Goal: Task Accomplishment & Management: Manage account settings

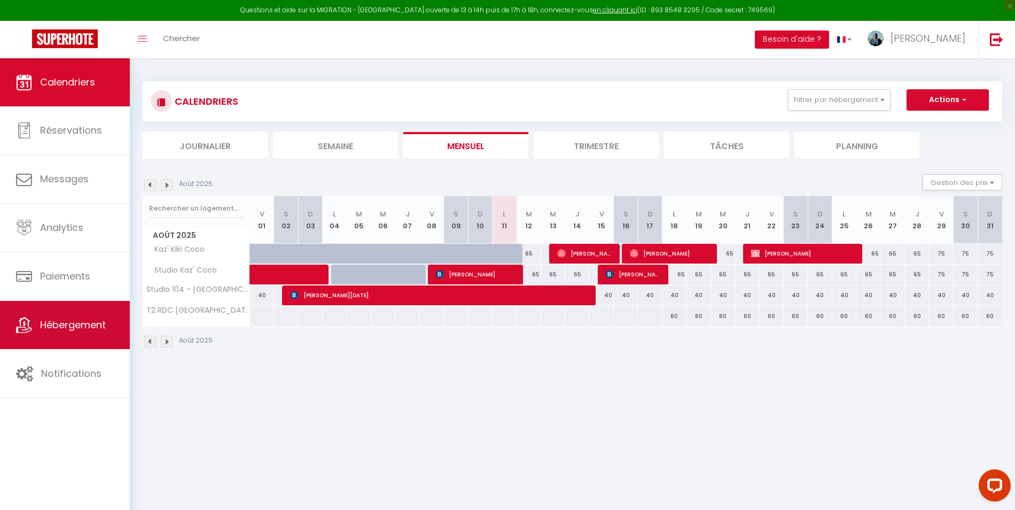
click at [84, 324] on span "Hébergement" at bounding box center [73, 324] width 66 height 13
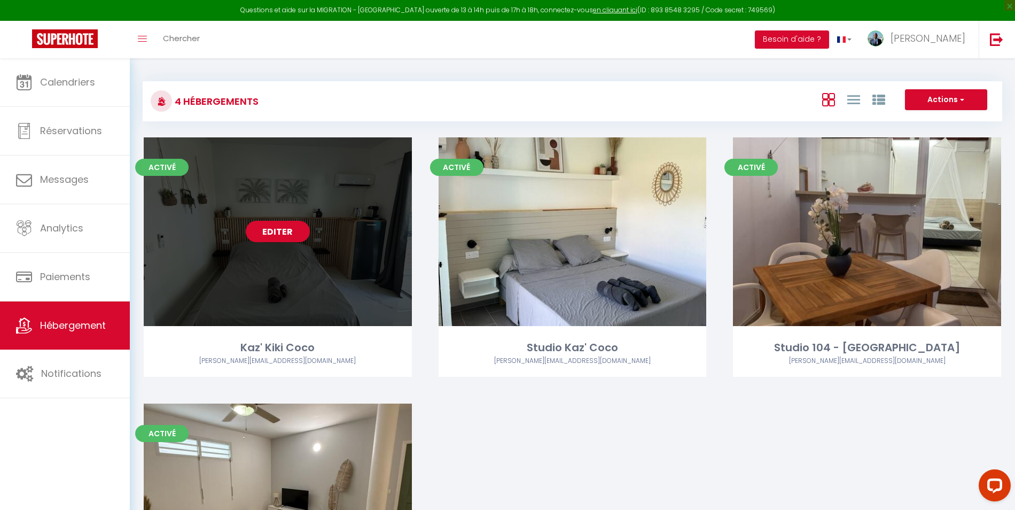
click at [289, 234] on link "Editer" at bounding box center [278, 231] width 64 height 21
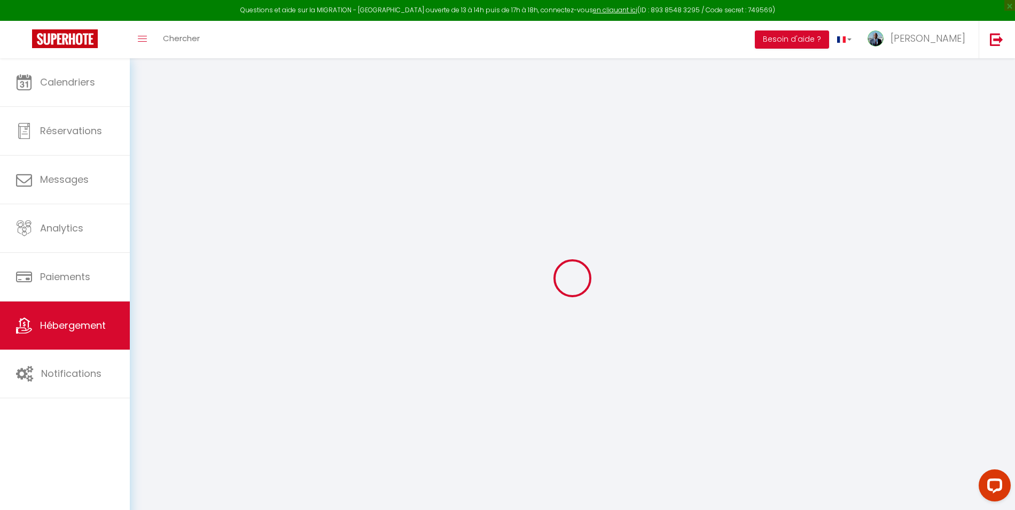
checkbox input "false"
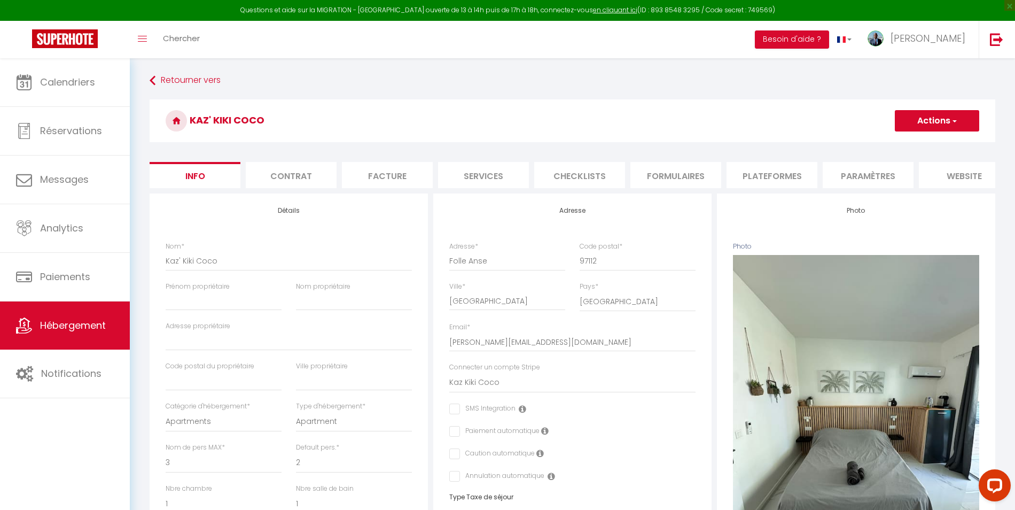
click at [306, 177] on li "Contrat" at bounding box center [291, 175] width 91 height 26
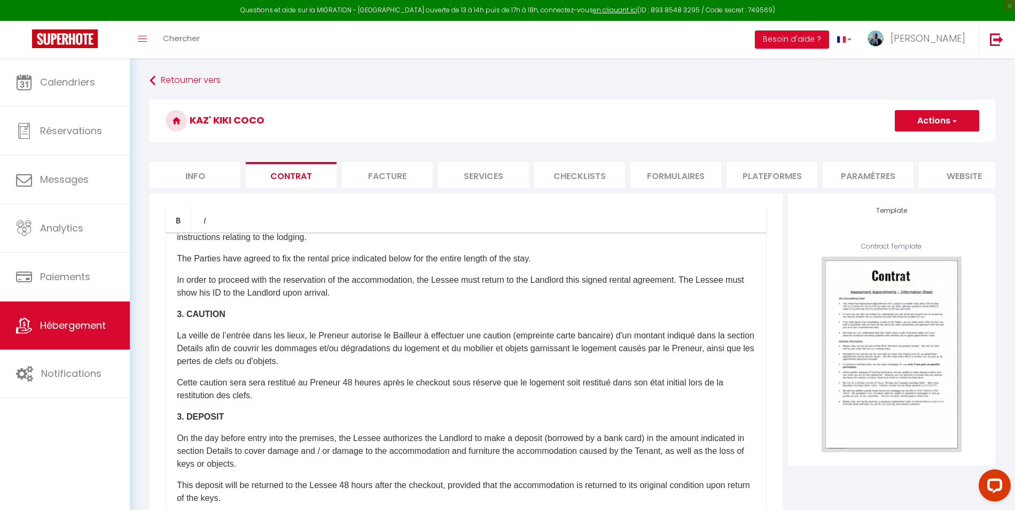
scroll to position [520, 0]
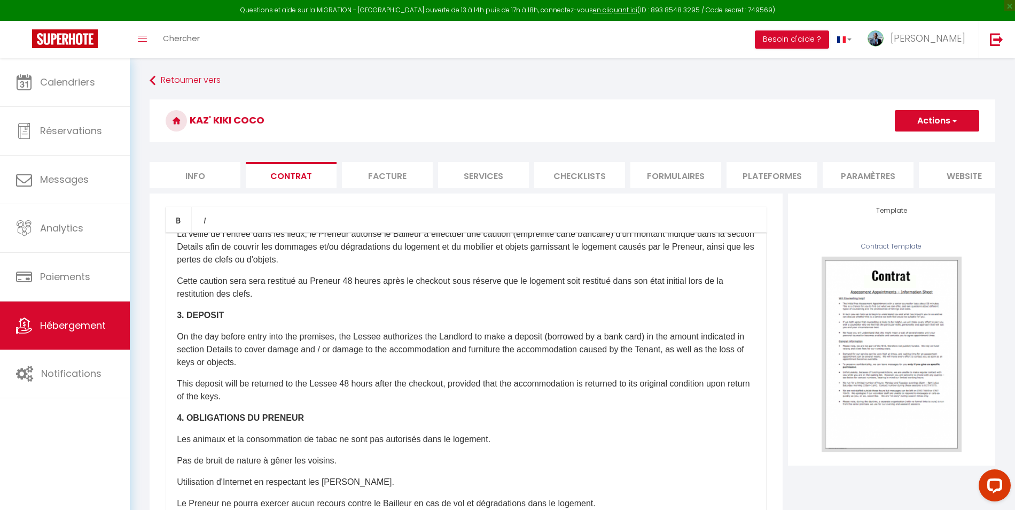
click at [372, 325] on div "​Il a été convenu entre les parties que le Bailleur louera au Locataire le loge…" at bounding box center [466, 446] width 601 height 428
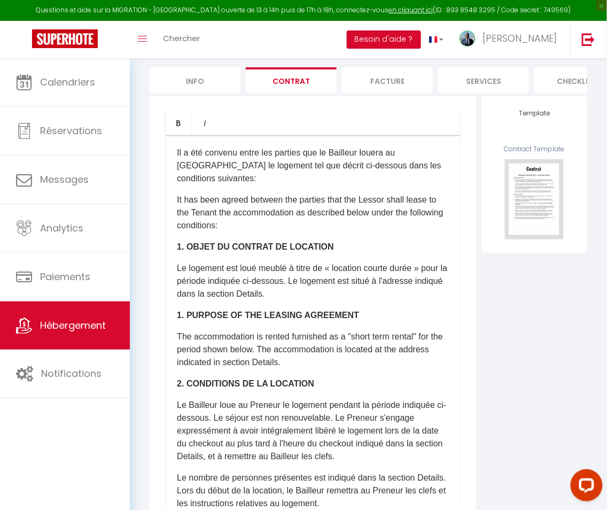
scroll to position [91, 0]
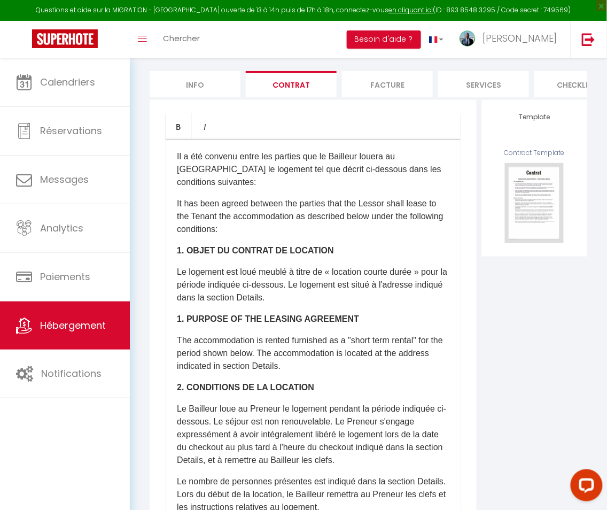
click at [240, 160] on p "​Il a été convenu entre les parties que le Bailleur louera au Locataire le loge…" at bounding box center [313, 169] width 273 height 38
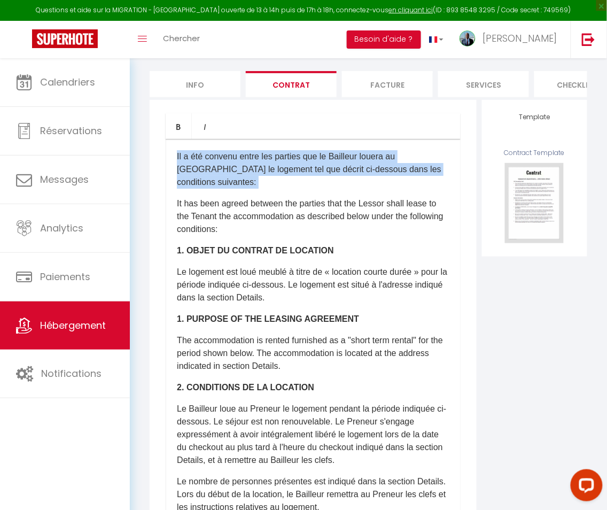
click at [240, 160] on p "​Il a été convenu entre les parties que le Bailleur louera au Locataire le loge…" at bounding box center [313, 169] width 273 height 38
click at [260, 266] on p "Le logement est loué meublé à titre de « location courte durée » pour la périod…" at bounding box center [313, 285] width 273 height 38
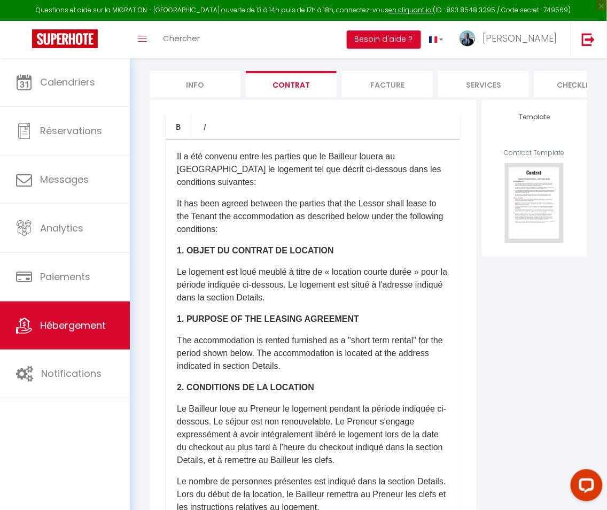
click at [260, 266] on p "Le logement est loué meublé à titre de « location courte durée » pour la périod…" at bounding box center [313, 285] width 273 height 38
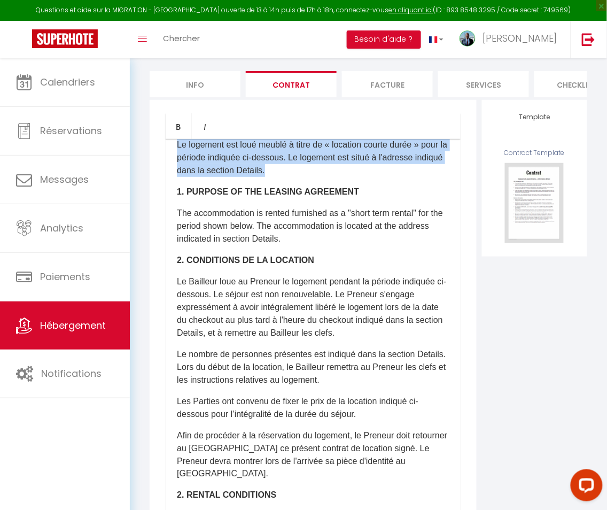
scroll to position [129, 0]
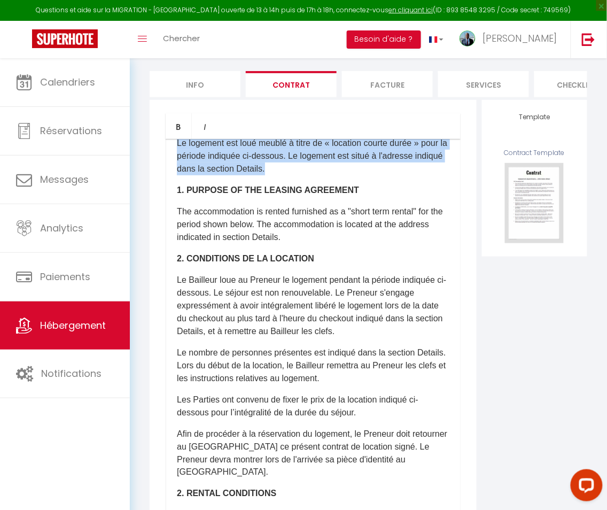
click at [263, 274] on p "Le Bailleur loue au Preneur le logement pendant la période indiquée ci-dessous.…" at bounding box center [313, 306] width 273 height 64
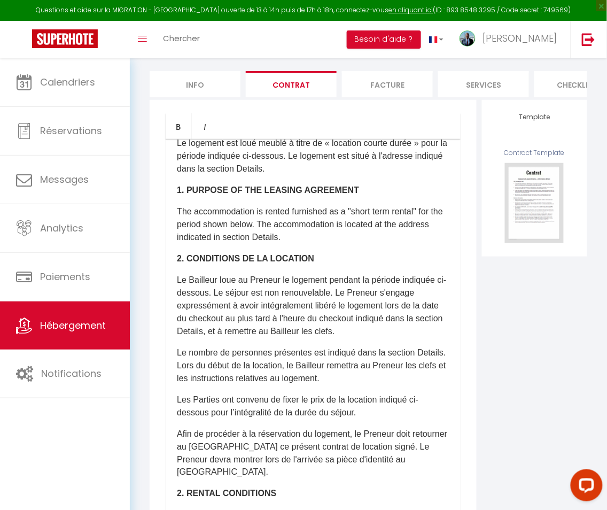
click at [263, 274] on p "Le Bailleur loue au Preneur le logement pendant la période indiquée ci-dessous.…" at bounding box center [313, 306] width 273 height 64
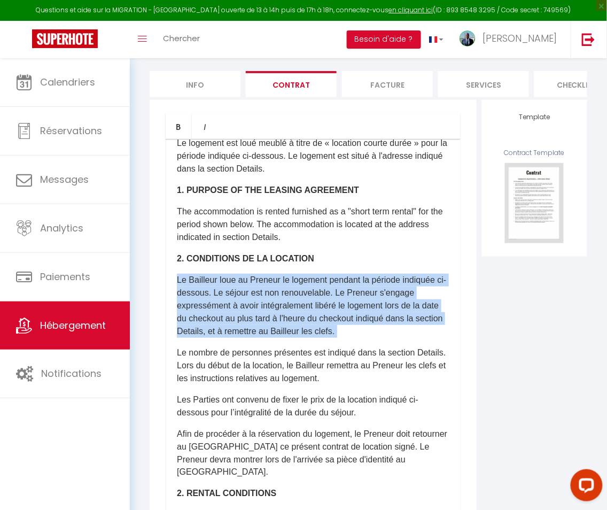
click at [263, 274] on p "Le Bailleur loue au Preneur le logement pendant la période indiquée ci-dessous.…" at bounding box center [313, 306] width 273 height 64
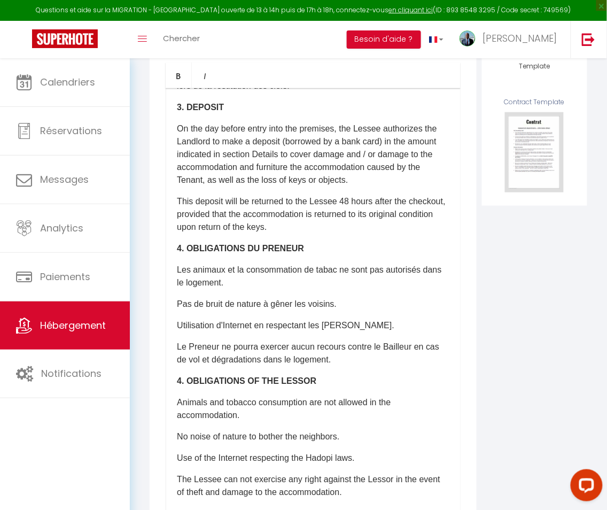
scroll to position [152, 0]
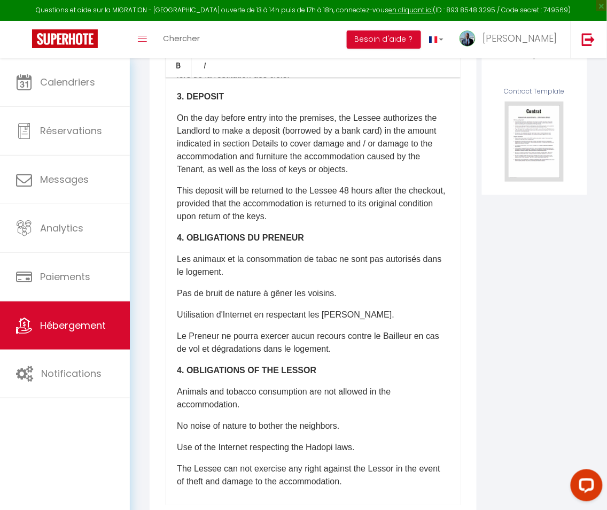
click at [359, 485] on div "​Il a été convenu entre les parties que le Bailleur louera au Locataire le loge…" at bounding box center [313, 291] width 295 height 428
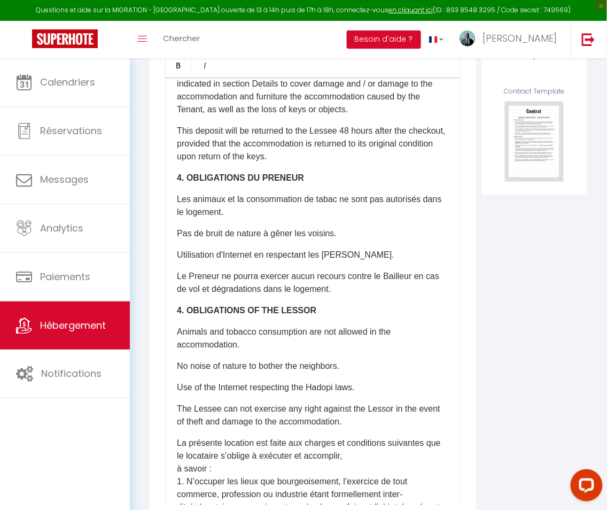
scroll to position [912, 0]
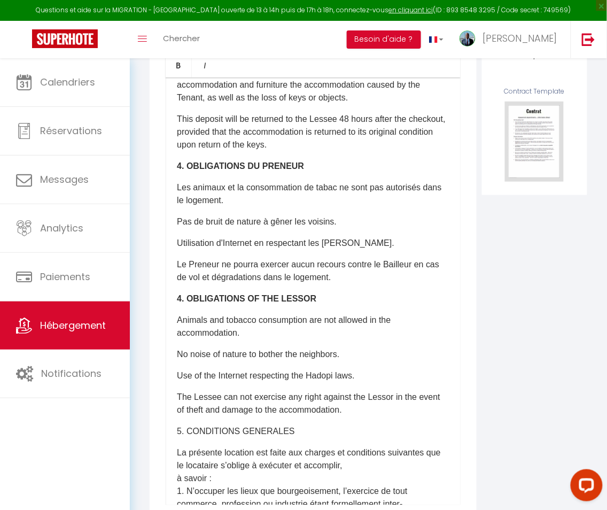
click at [219, 425] on p "5. CONDITIONS GENERALES" at bounding box center [313, 431] width 273 height 13
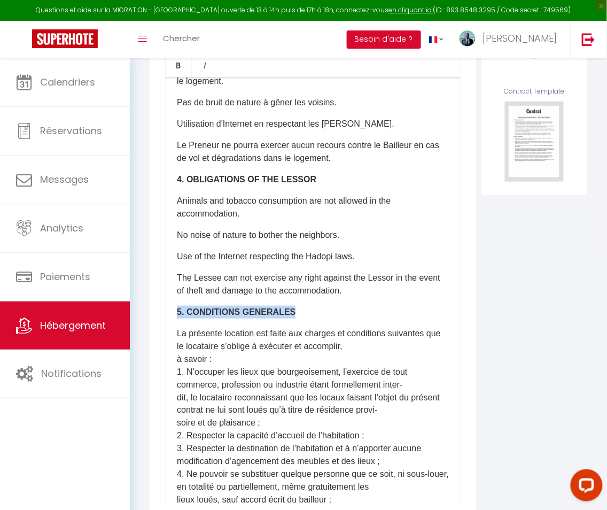
scroll to position [1059, 0]
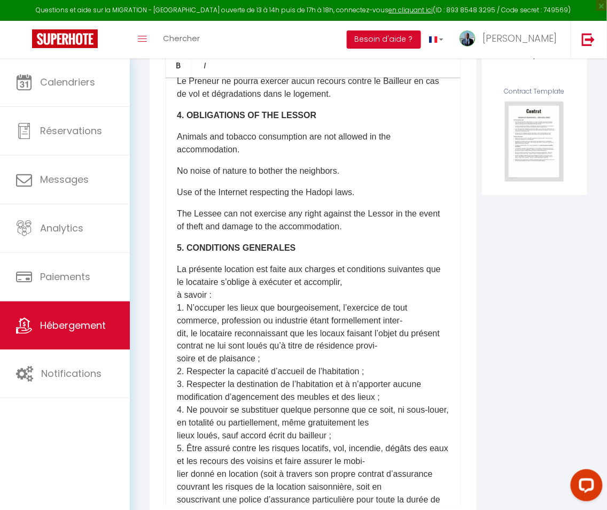
scroll to position [1097, 0]
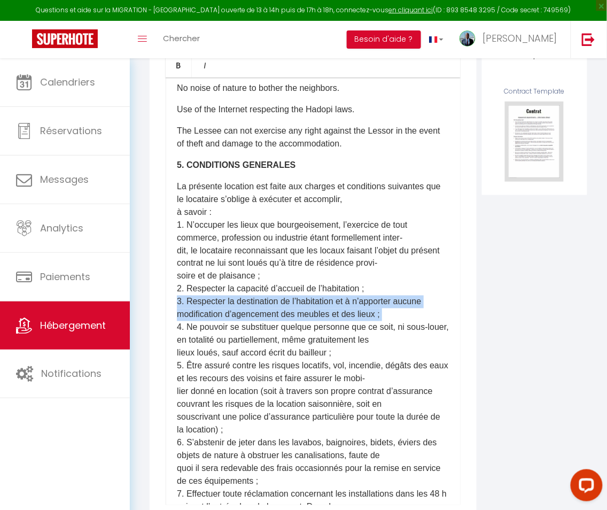
scroll to position [1185, 0]
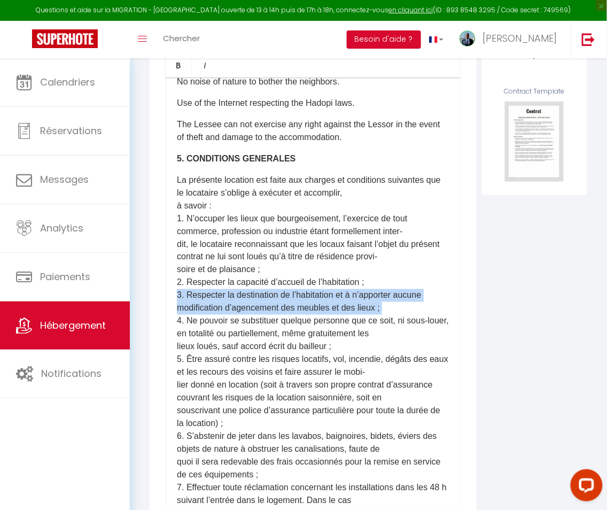
click at [301, 301] on p "La présente location est faite aux charges et conditions suivantes que le locat…" at bounding box center [313, 514] width 273 height 680
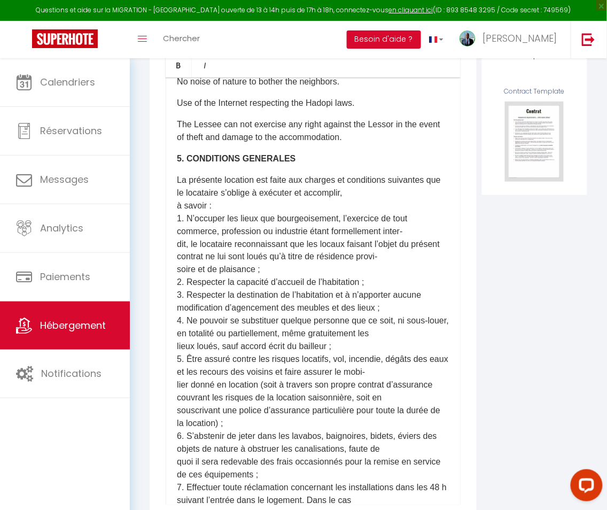
click at [301, 301] on p "La présente location est faite aux charges et conditions suivantes que le locat…" at bounding box center [313, 514] width 273 height 680
click at [297, 341] on p "La présente location est faite aux charges et conditions suivantes que le locat…" at bounding box center [313, 514] width 273 height 680
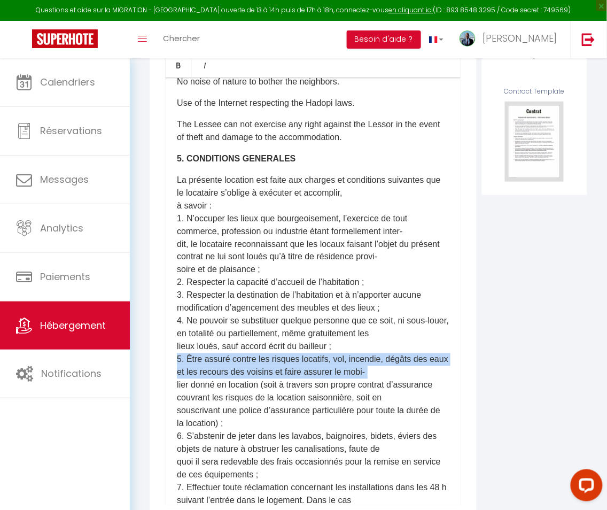
click at [297, 341] on p "La présente location est faite aux charges et conditions suivantes que le locat…" at bounding box center [313, 514] width 273 height 680
click at [274, 174] on p "La présente location est faite aux charges et conditions suivantes que le locat…" at bounding box center [313, 514] width 273 height 680
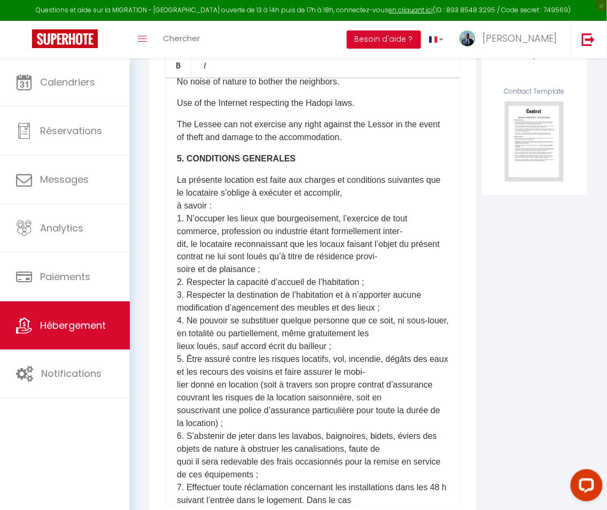
click at [274, 174] on p "La présente location est faite aux charges et conditions suivantes que le locat…" at bounding box center [313, 514] width 273 height 680
click at [281, 330] on p "La présente location est faite aux charges et conditions suivantes que le locat…" at bounding box center [313, 514] width 273 height 680
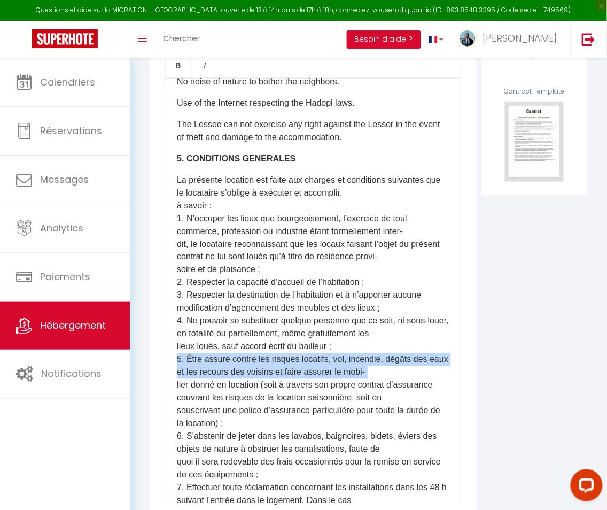
click at [281, 330] on p "La présente location est faite aux charges et conditions suivantes que le locat…" at bounding box center [313, 514] width 273 height 680
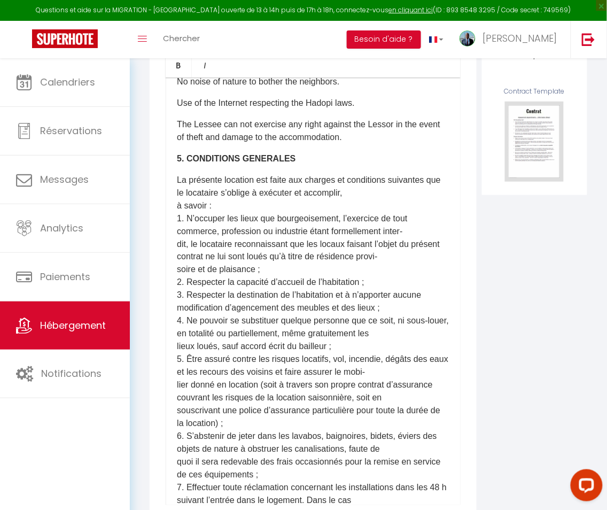
click at [276, 396] on p "La présente location est faite aux charges et conditions suivantes que le locat…" at bounding box center [313, 514] width 273 height 680
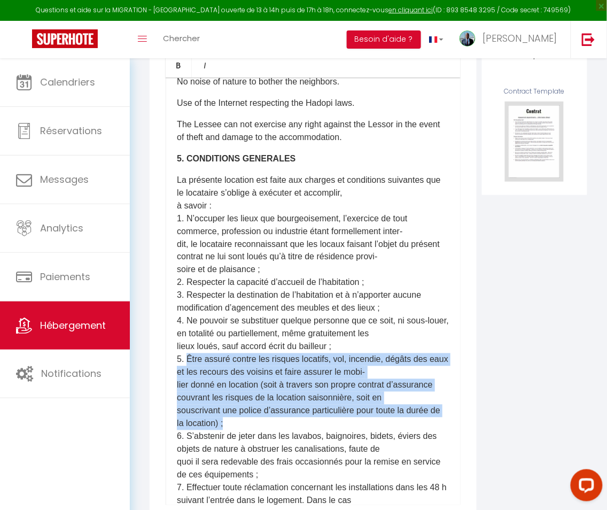
drag, startPoint x: 262, startPoint y: 396, endPoint x: 187, endPoint y: 334, distance: 97.2
click at [188, 335] on p "La présente location est faite aux charges et conditions suivantes que le locat…" at bounding box center [313, 514] width 273 height 680
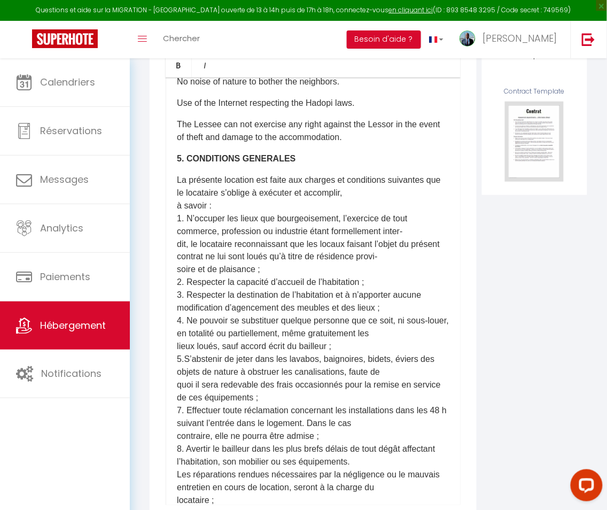
click at [344, 355] on p "La présente location est faite aux charges et conditions suivantes que le locat…" at bounding box center [313, 475] width 273 height 603
click at [181, 386] on p "La présente location est faite aux charges et conditions suivantes que le locat…" at bounding box center [313, 475] width 273 height 603
drag, startPoint x: 271, startPoint y: 369, endPoint x: 261, endPoint y: 369, distance: 9.6
click at [261, 369] on p "La présente location est faite aux charges et conditions suivantes que le locat…" at bounding box center [313, 475] width 273 height 603
click at [216, 387] on p "La présente location est faite aux charges et conditions suivantes que le locat…" at bounding box center [313, 475] width 273 height 603
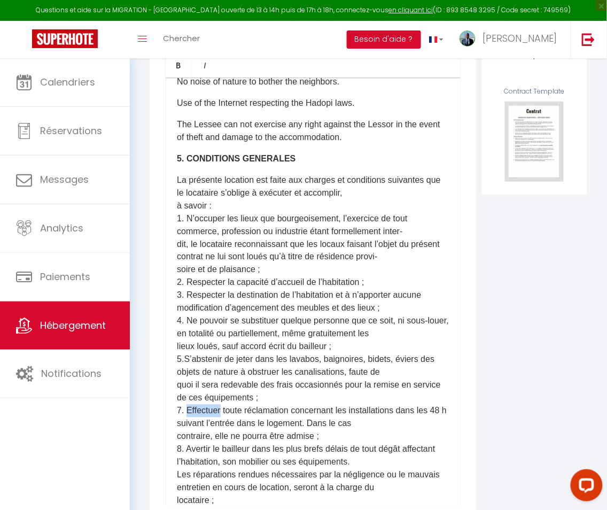
click at [216, 387] on p "La présente location est faite aux charges et conditions suivantes que le locat…" at bounding box center [313, 475] width 273 height 603
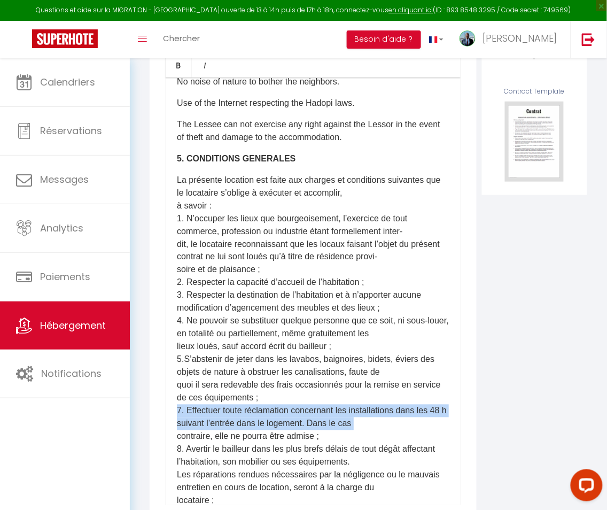
click at [216, 387] on p "La présente location est faite aux charges et conditions suivantes que le locat…" at bounding box center [313, 475] width 273 height 603
click at [179, 382] on p "La présente location est faite aux charges et conditions suivantes que le locat…" at bounding box center [313, 475] width 273 height 603
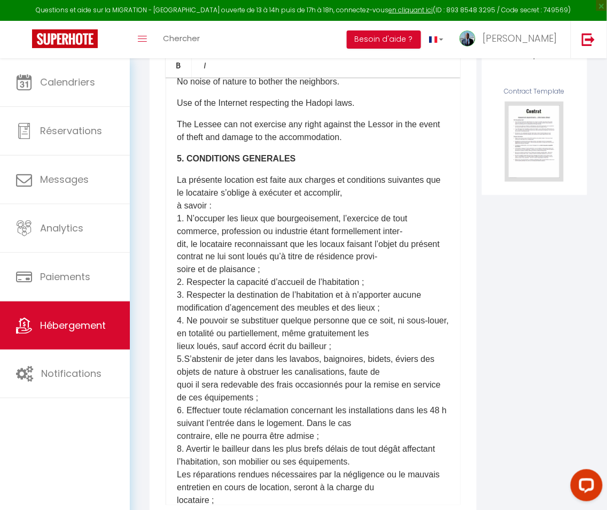
click at [252, 395] on p "La présente location est faite aux charges et conditions suivantes que le locat…" at bounding box center [313, 475] width 273 height 603
click at [246, 426] on p "La présente location est faite aux charges et conditions suivantes que le locat…" at bounding box center [313, 475] width 273 height 603
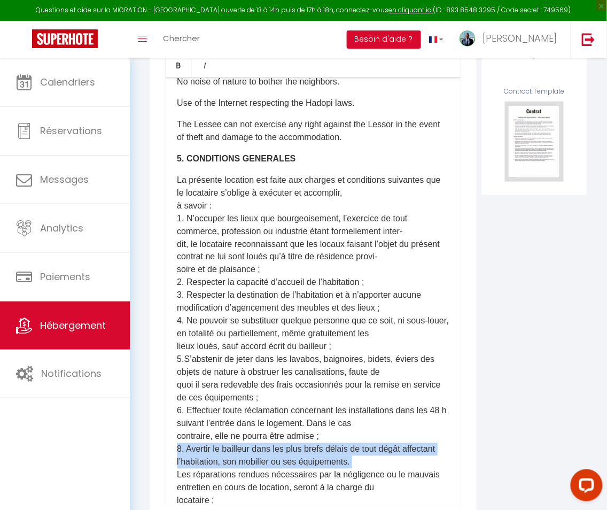
click at [246, 426] on p "La présente location est faite aux charges et conditions suivantes que le locat…" at bounding box center [313, 475] width 273 height 603
click at [179, 422] on p "La présente location est faite aux charges et conditions suivantes que le locat…" at bounding box center [313, 475] width 273 height 603
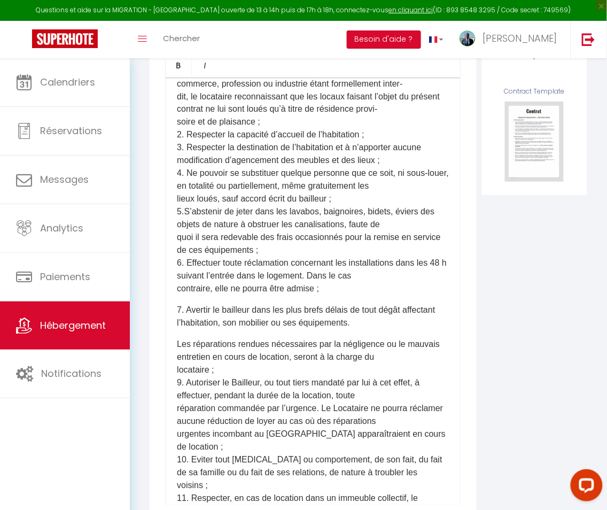
scroll to position [1334, 0]
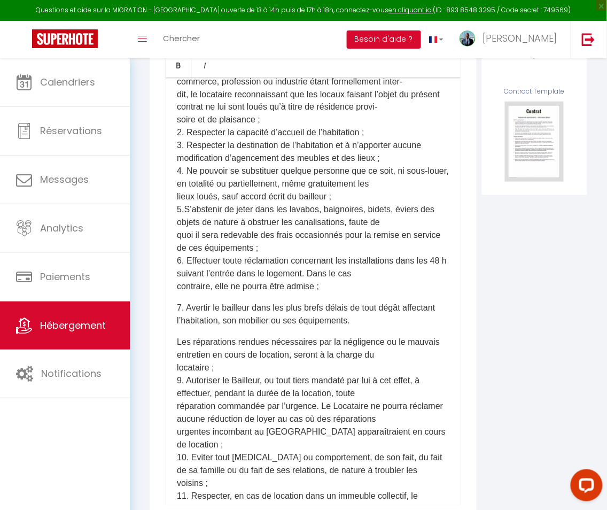
click at [261, 445] on p "Les réparations rendues nécessaires par la négligence ou le mauvais entretien e…" at bounding box center [313, 490] width 273 height 308
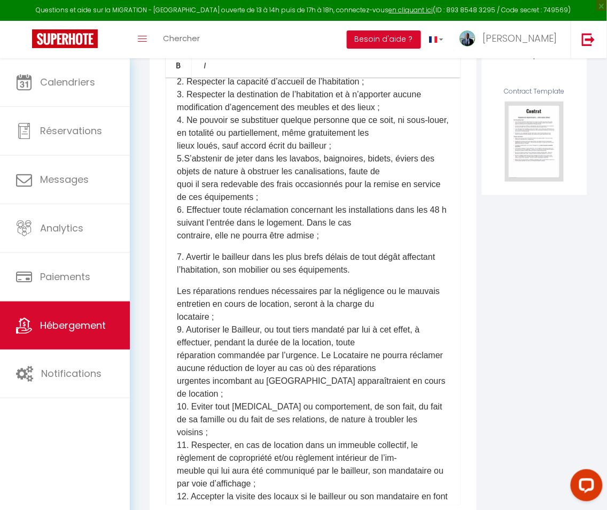
scroll to position [1390, 0]
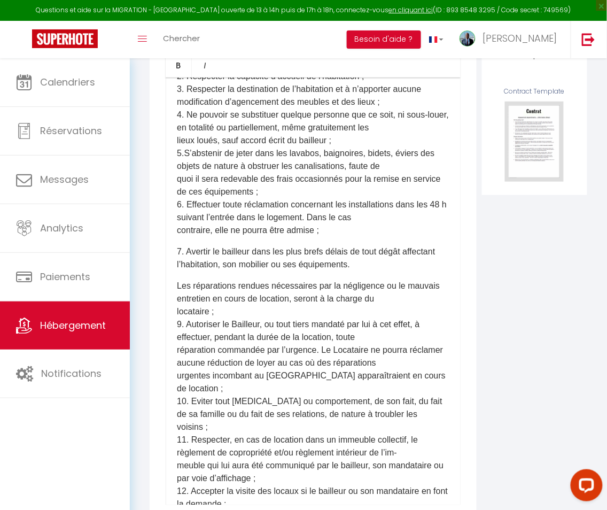
click at [282, 439] on p "Les réparations rendues nécessaires par la négligence ou le mauvais entretien e…" at bounding box center [313, 434] width 273 height 308
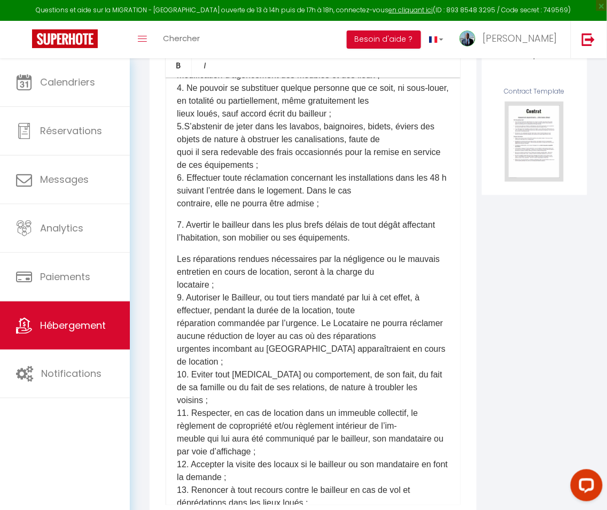
scroll to position [1418, 0]
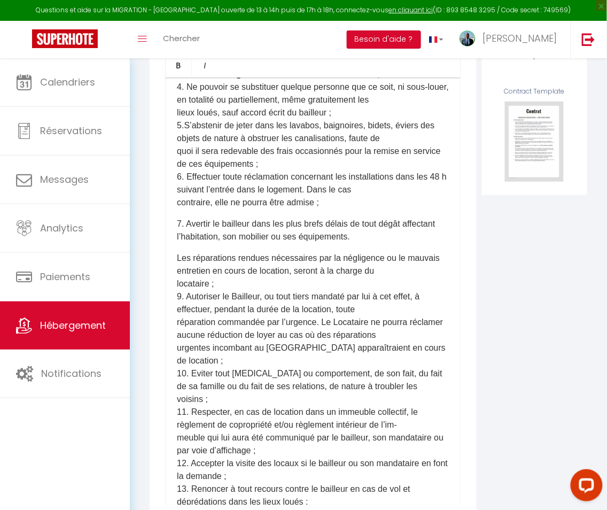
click at [282, 438] on p "Les réparations rendues nécessaires par la négligence ou le mauvais entretien e…" at bounding box center [313, 406] width 273 height 308
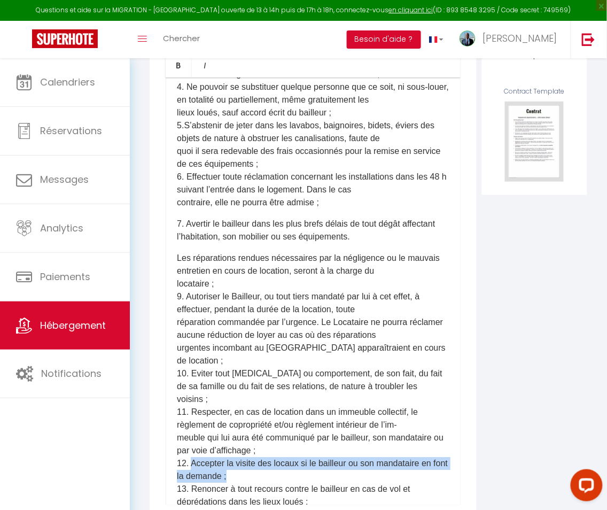
drag, startPoint x: 282, startPoint y: 438, endPoint x: 190, endPoint y: 425, distance: 92.8
click at [190, 425] on p "Les réparations rendues nécessaires par la négligence ou le mauvais entretien e…" at bounding box center [313, 406] width 273 height 308
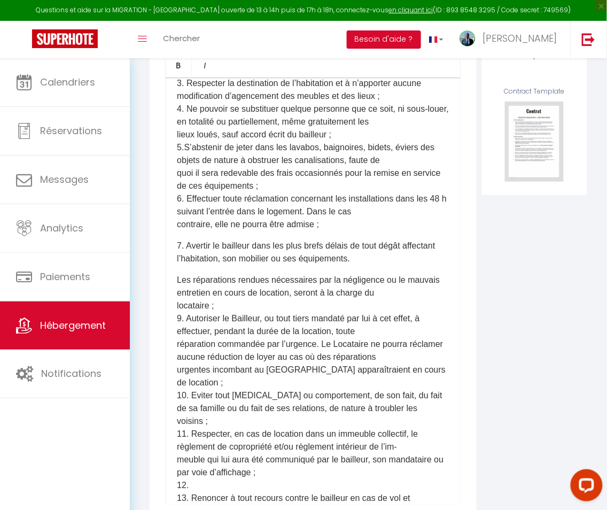
scroll to position [1397, 0]
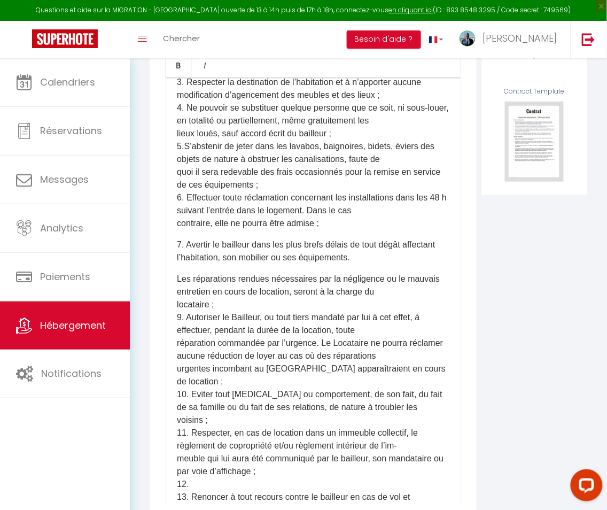
click at [181, 293] on p "Les réparations rendues nécessaires par la négligence ou le mauvais entretien e…" at bounding box center [313, 420] width 273 height 295
click at [185, 354] on p "Les réparations rendues nécessaires par la négligence ou le mauvais entretien e…" at bounding box center [313, 420] width 273 height 295
click at [184, 397] on p "Les réparations rendues nécessaires par la négligence ou le mauvais entretien e…" at bounding box center [313, 420] width 273 height 295
click at [184, 448] on p "Les réparations rendues nécessaires par la négligence ou le mauvais entretien e…" at bounding box center [313, 420] width 273 height 295
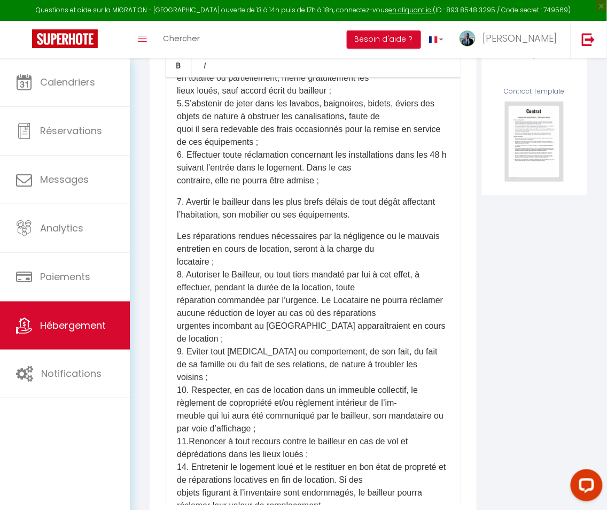
scroll to position [1449, 0]
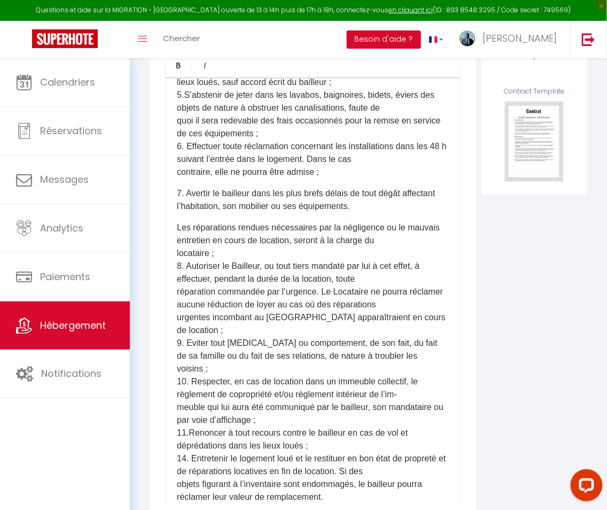
click at [185, 421] on p "Les réparations rendues nécessaires par la négligence ou le mauvais entretien e…" at bounding box center [313, 363] width 273 height 282
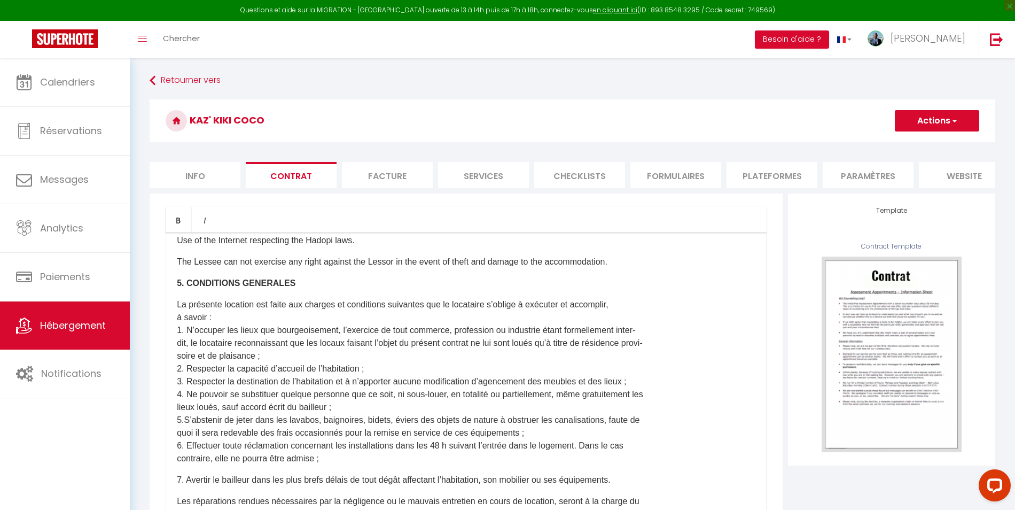
scroll to position [851, 0]
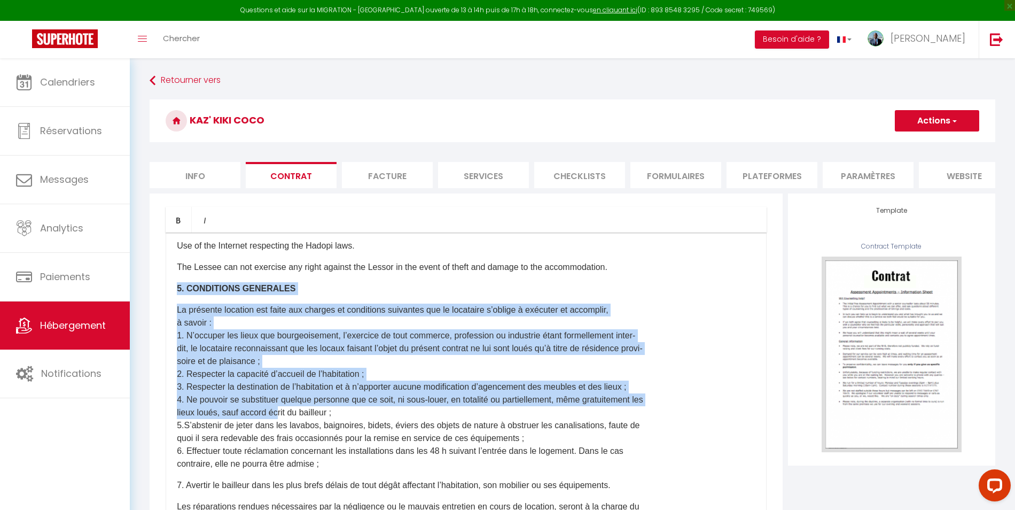
drag, startPoint x: 178, startPoint y: 299, endPoint x: 279, endPoint y: 424, distance: 160.8
click at [279, 424] on div "​Il a été convenu entre les parties que le Bailleur louera au Locataire le loge…" at bounding box center [466, 446] width 601 height 428
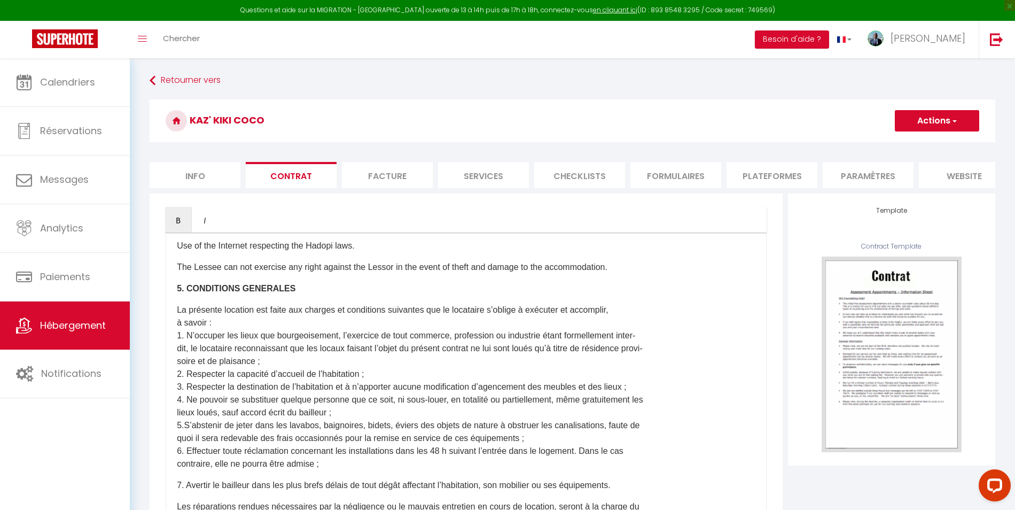
click at [290, 448] on p "La présente location est faite aux charges et conditions suivantes que le locat…" at bounding box center [466, 387] width 579 height 167
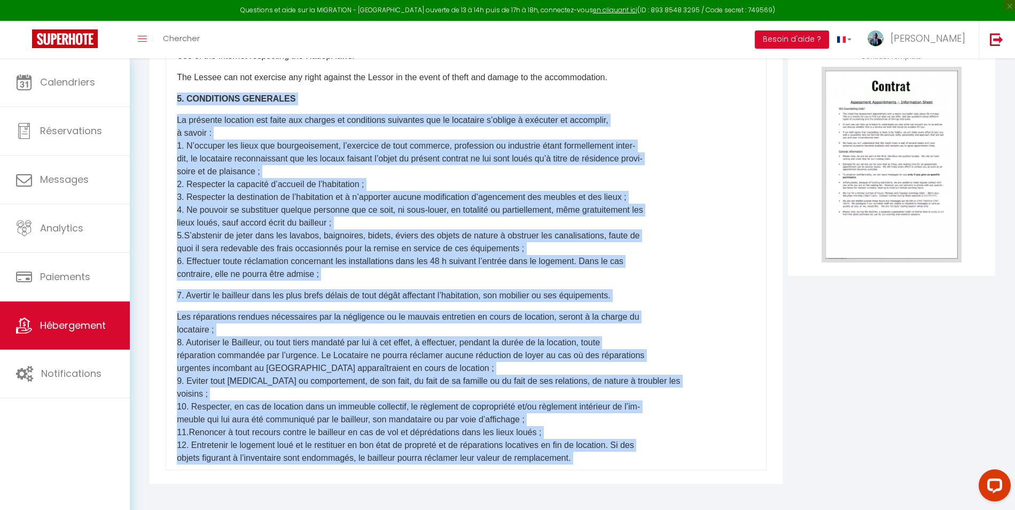
scroll to position [900, 0]
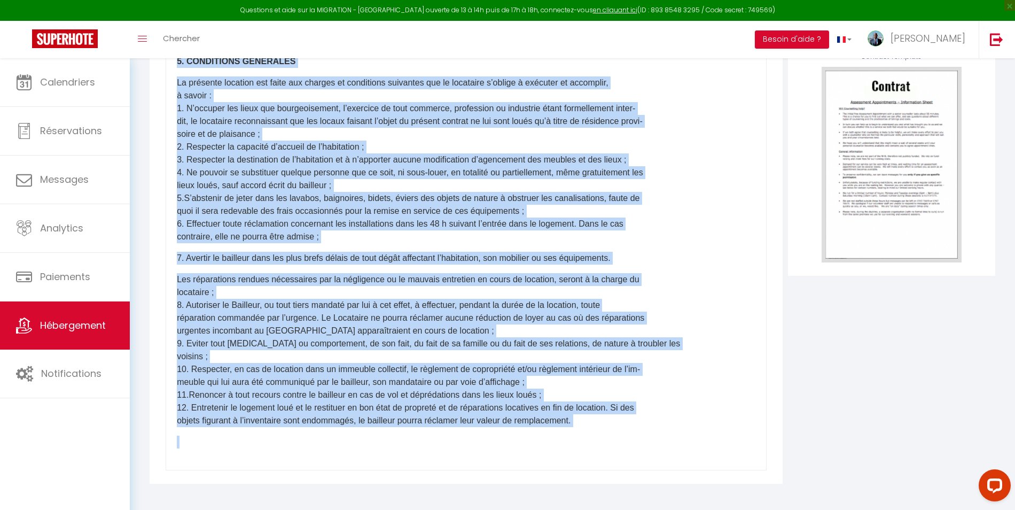
drag, startPoint x: 178, startPoint y: 300, endPoint x: 352, endPoint y: 562, distance: 314.2
click at [352, 320] on html "Questions et aide sur la MIGRATION - Salle Zoom ouverte de 13 à 14h puis de 17h…" at bounding box center [507, 65] width 1015 height 510
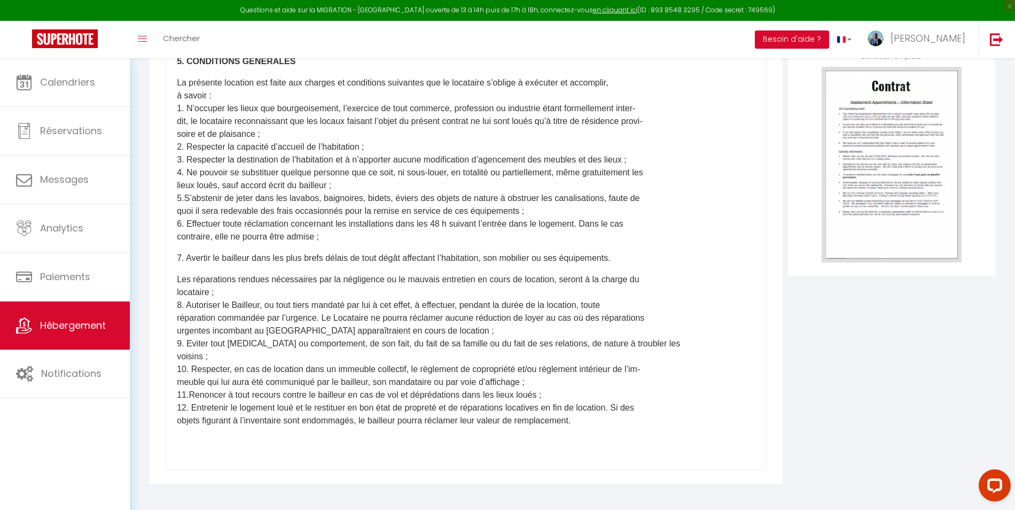
scroll to position [520, 0]
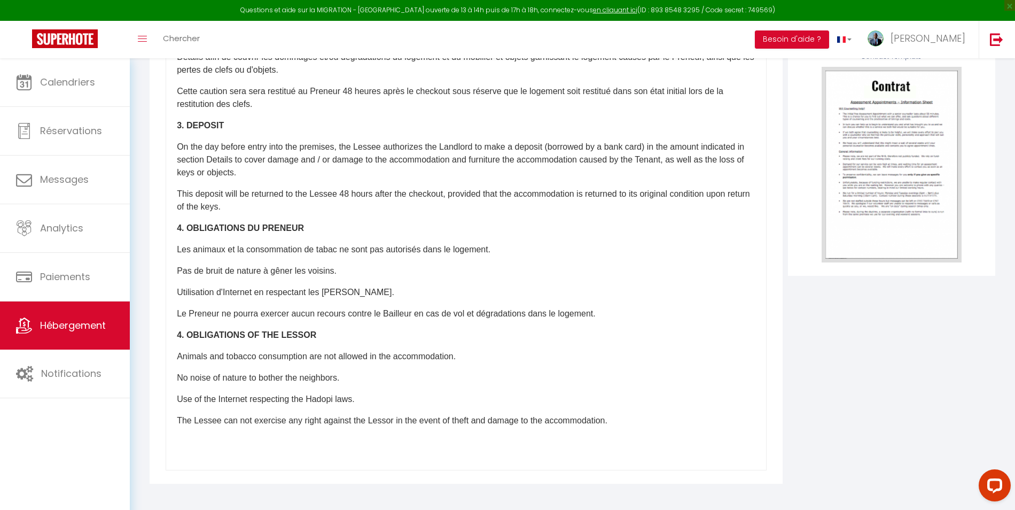
click at [390, 384] on div "​Il a été convenu entre les parties que le Bailleur louera au Locataire le loge…" at bounding box center [466, 257] width 601 height 428
click at [828, 332] on div "Template Contract Template USE" at bounding box center [892, 244] width 213 height 480
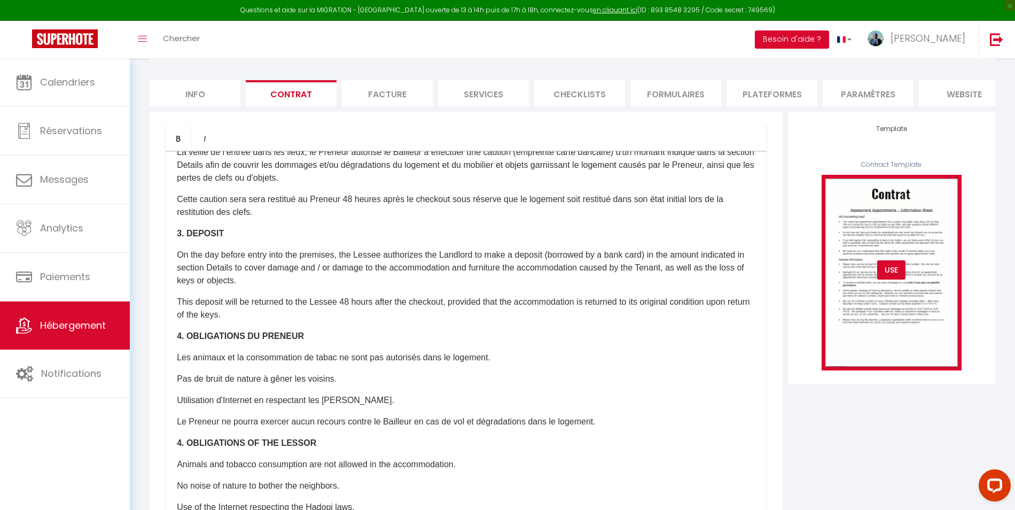
scroll to position [0, 0]
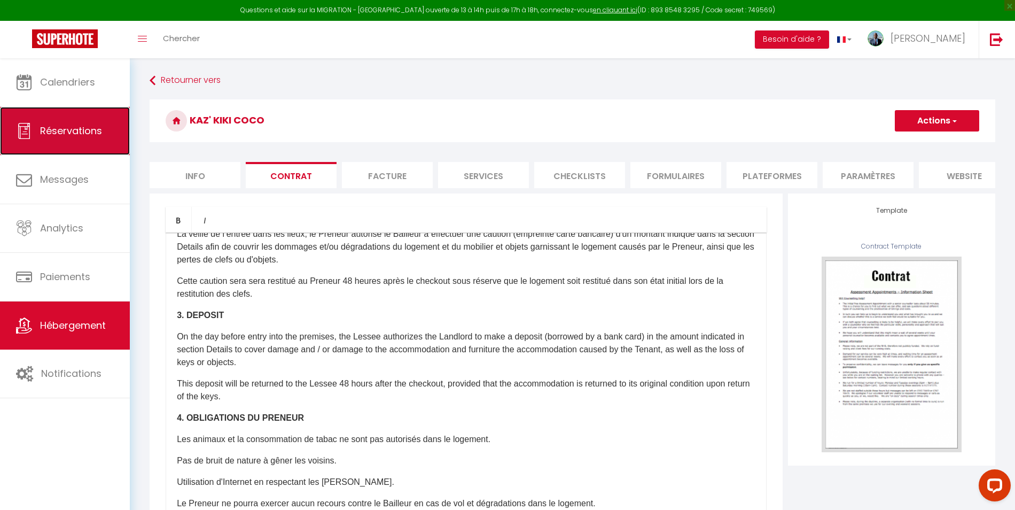
click at [84, 134] on span "Réservations" at bounding box center [71, 130] width 62 height 13
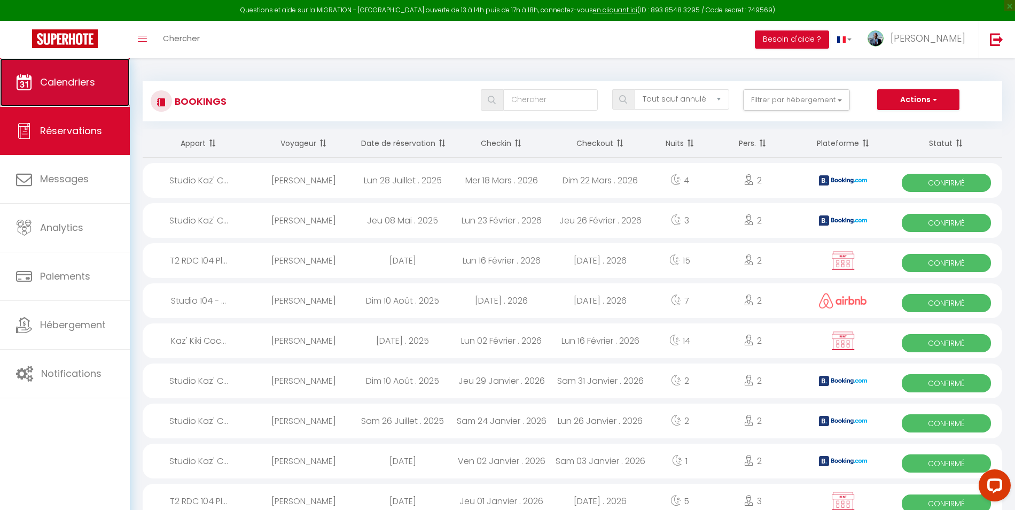
click at [72, 95] on link "Calendriers" at bounding box center [65, 82] width 130 height 48
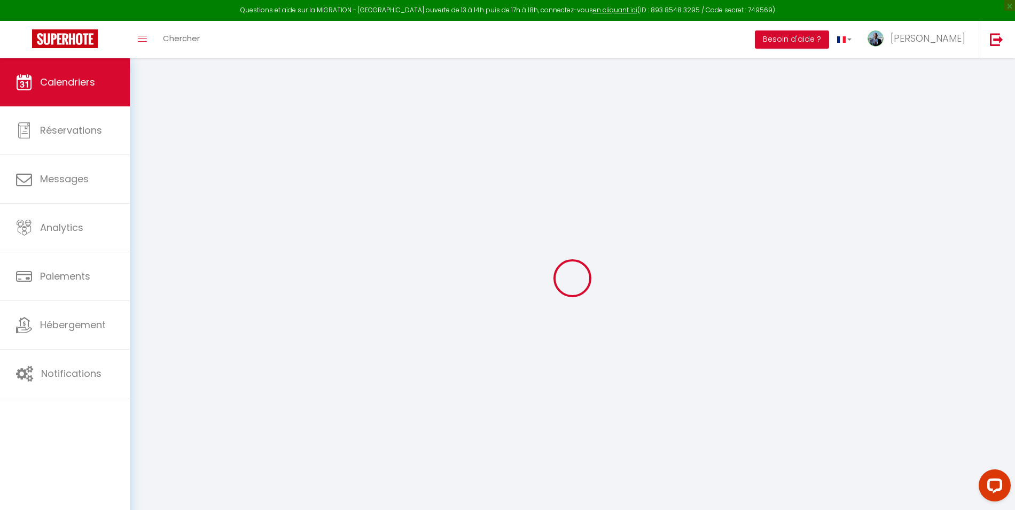
select select
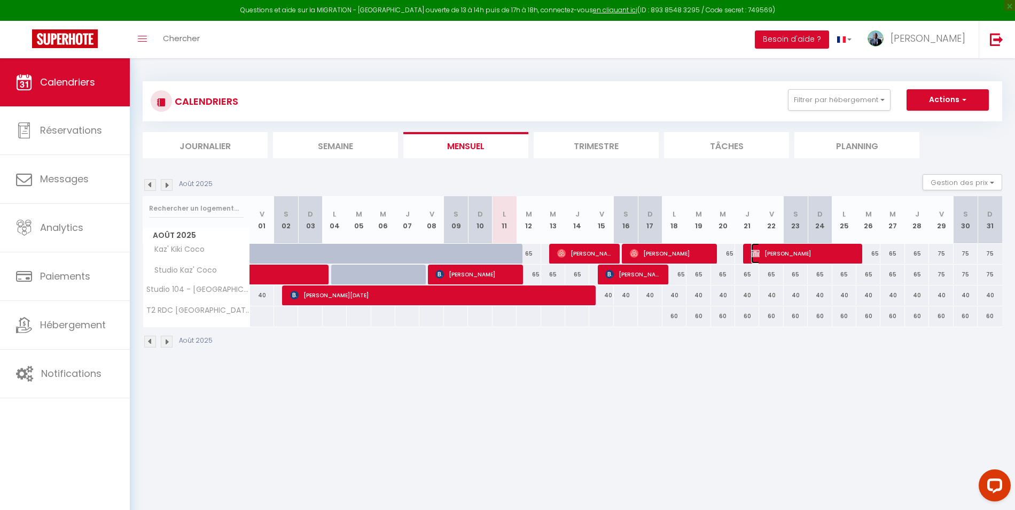
click at [829, 255] on span "Laura Neliat" at bounding box center [803, 253] width 104 height 20
select select "OK"
select select "KO"
select select "0"
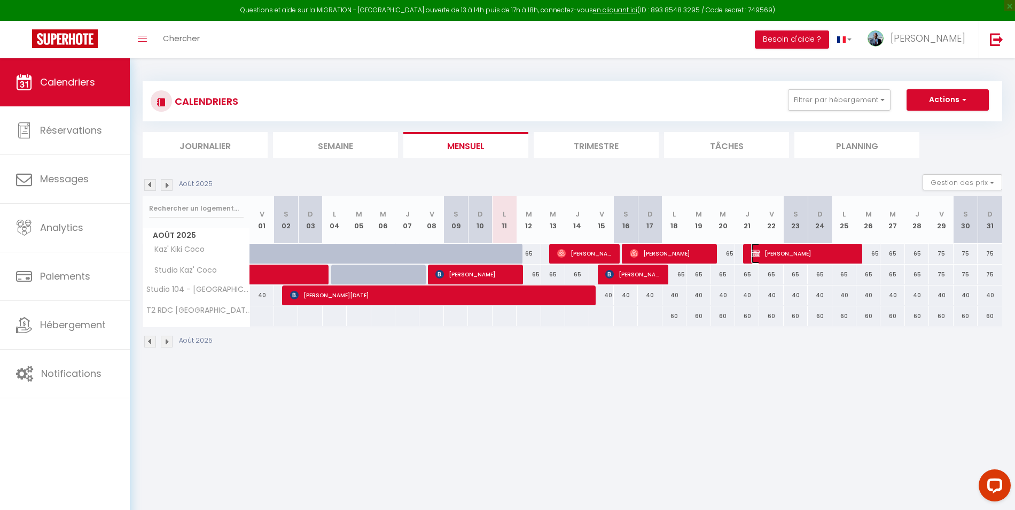
select select "1"
select select
select select "43787"
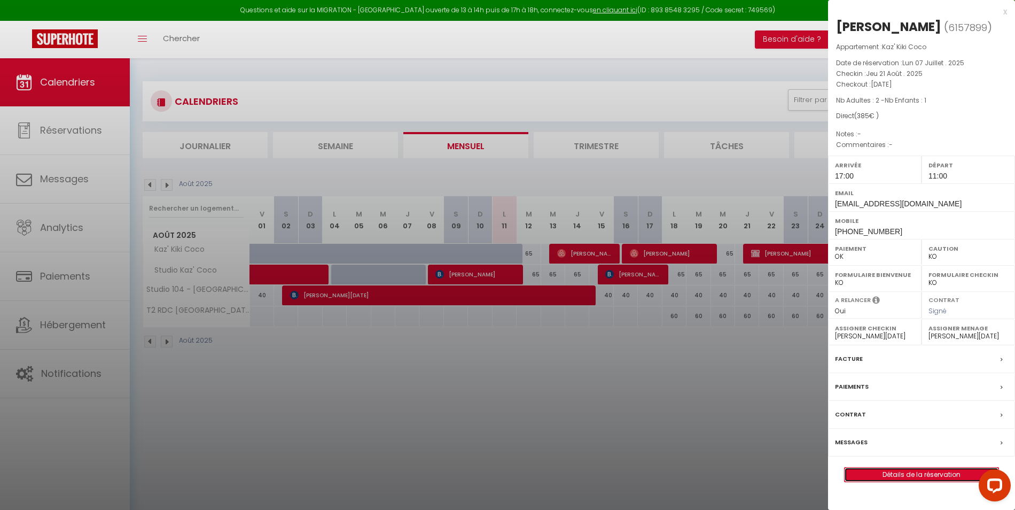
click at [921, 469] on link "Détails de la réservation" at bounding box center [922, 475] width 154 height 14
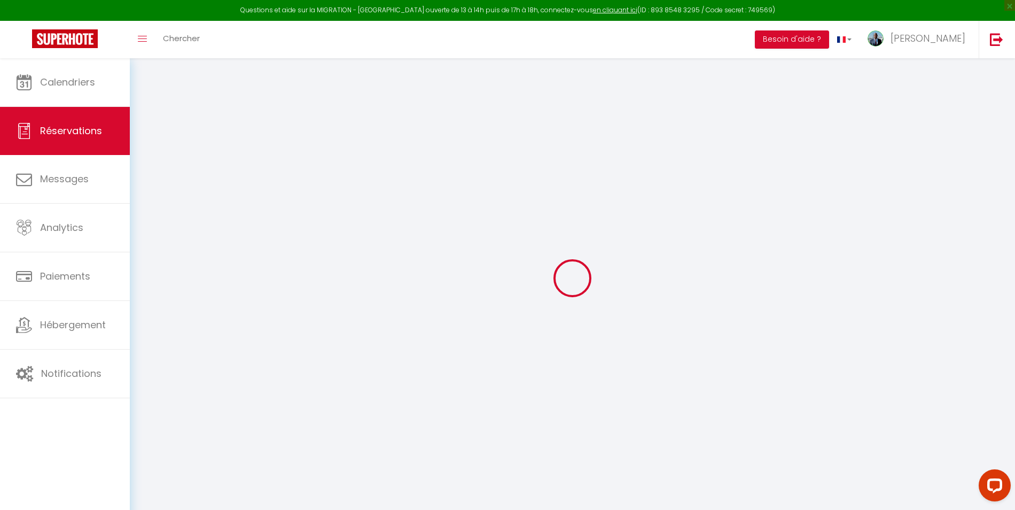
type input "[PERSON_NAME]"
type input "Neliat"
type input "[EMAIL_ADDRESS][DOMAIN_NAME]"
type input "[PHONE_NUMBER]"
type input "97139"
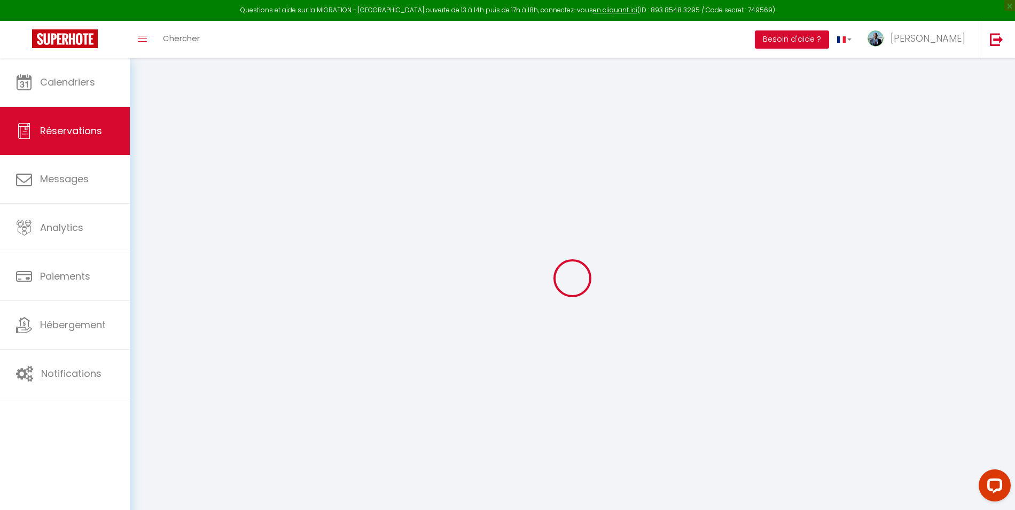
type input "[GEOGRAPHIC_DATA][PERSON_NAME]"
type input "Les Abymes"
select select "GP"
select select "65009"
select select "1"
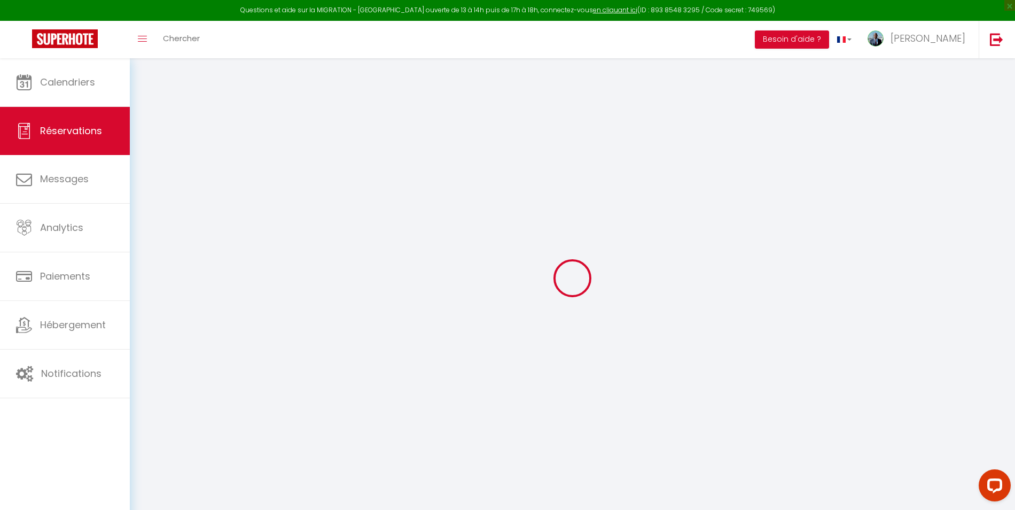
type input "Jeu 21 Août 2025"
select select
type input "Mar 26 Août 2025"
select select
type input "2"
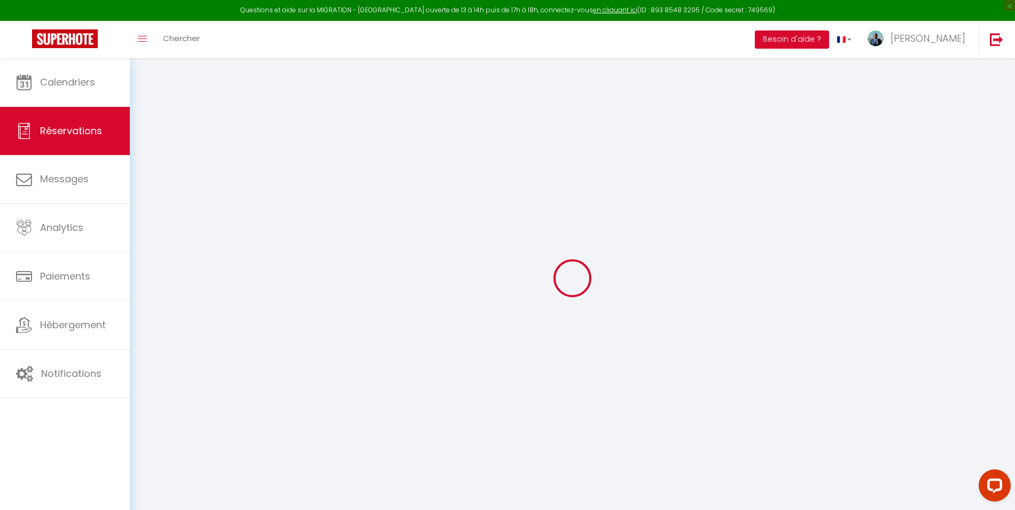
type input "1"
select select "12"
select select
type input "385"
checkbox input "false"
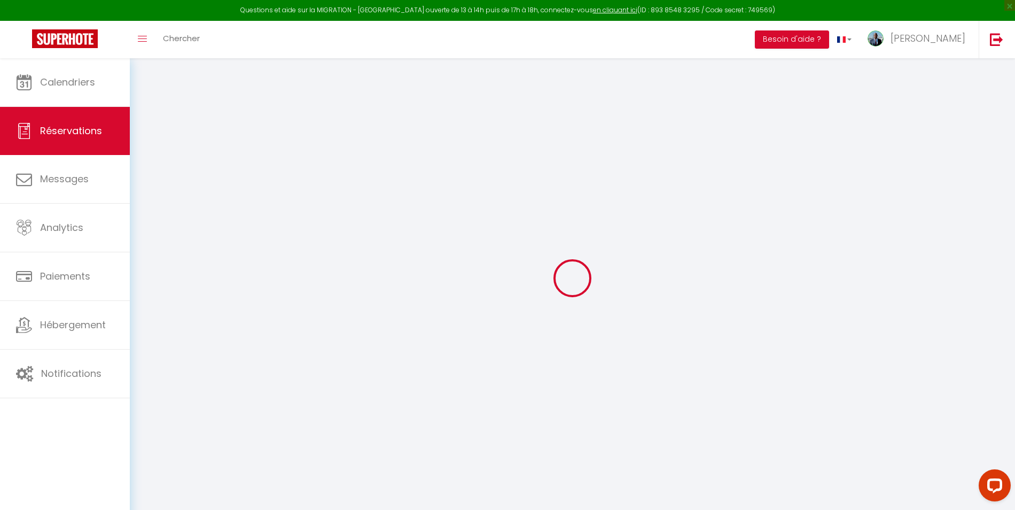
type input "0"
select select
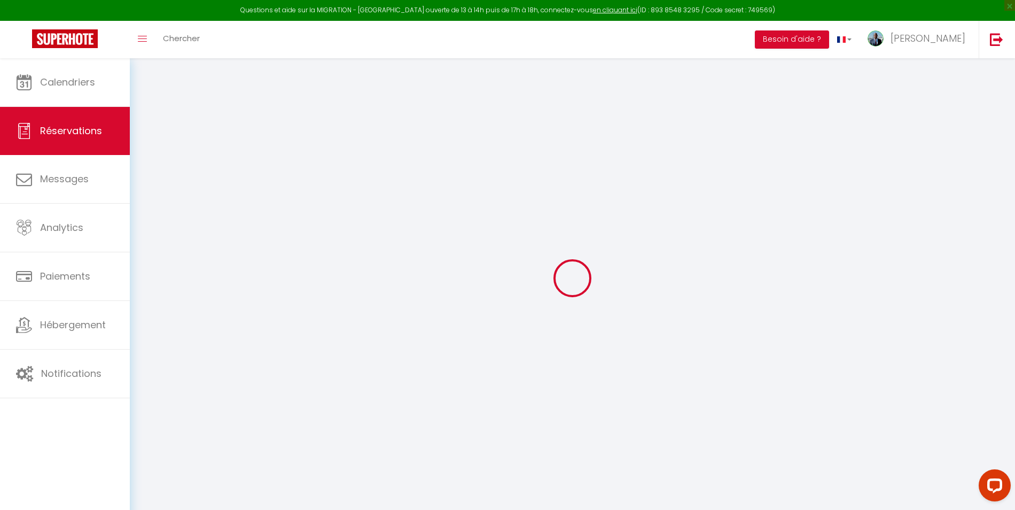
select select
select select "14"
checkbox input "false"
select select
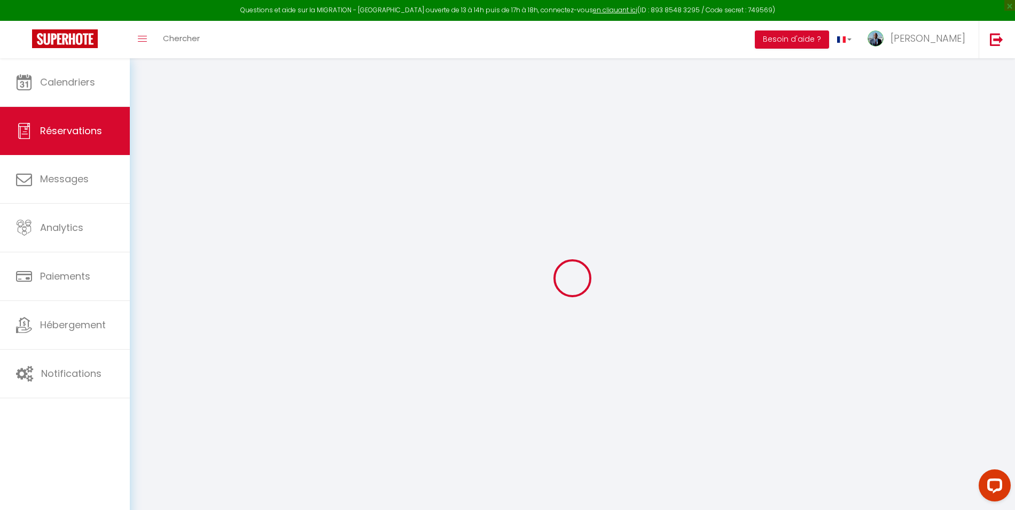
checkbox input "false"
select select
checkbox input "false"
select select
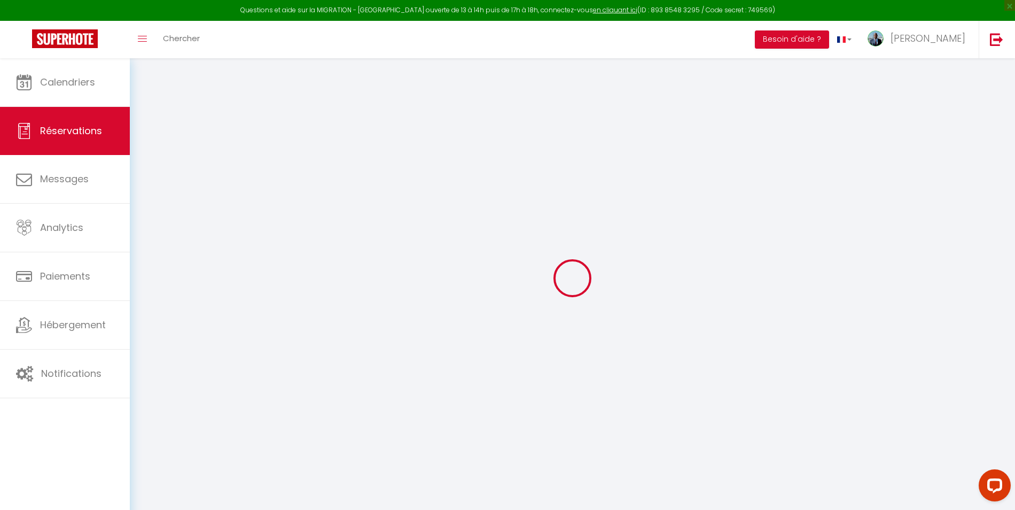
select select
checkbox input "false"
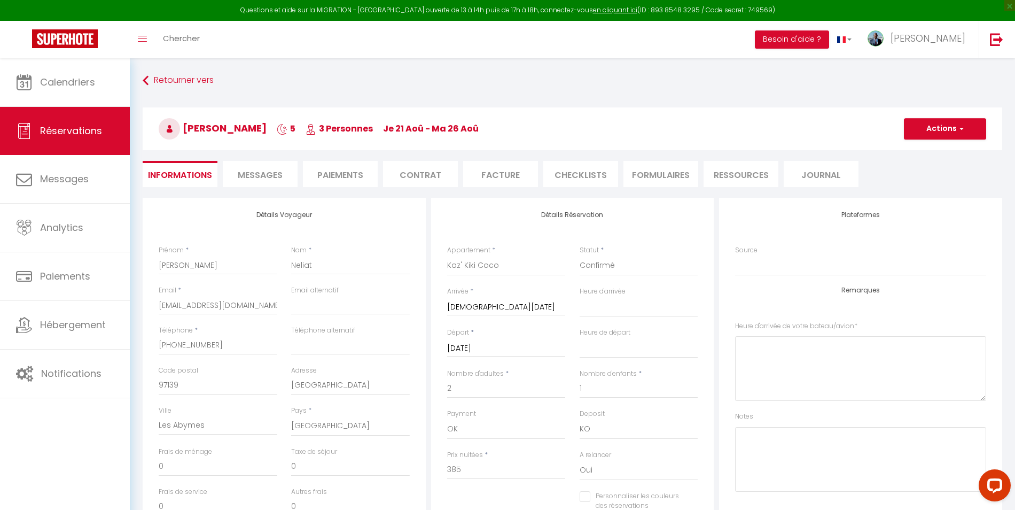
select select
checkbox input "false"
select select "17:00"
select select "11:00"
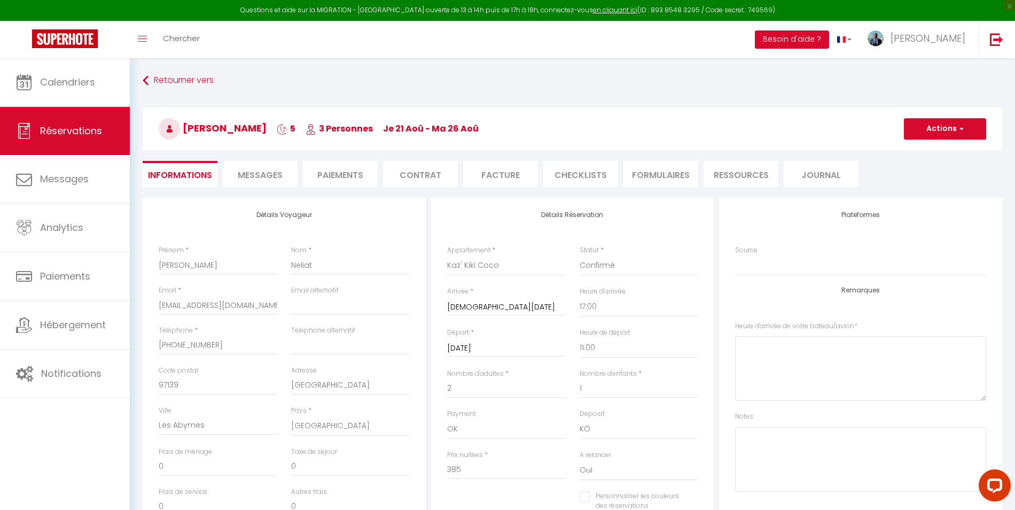
click at [422, 173] on li "Contrat" at bounding box center [420, 174] width 75 height 26
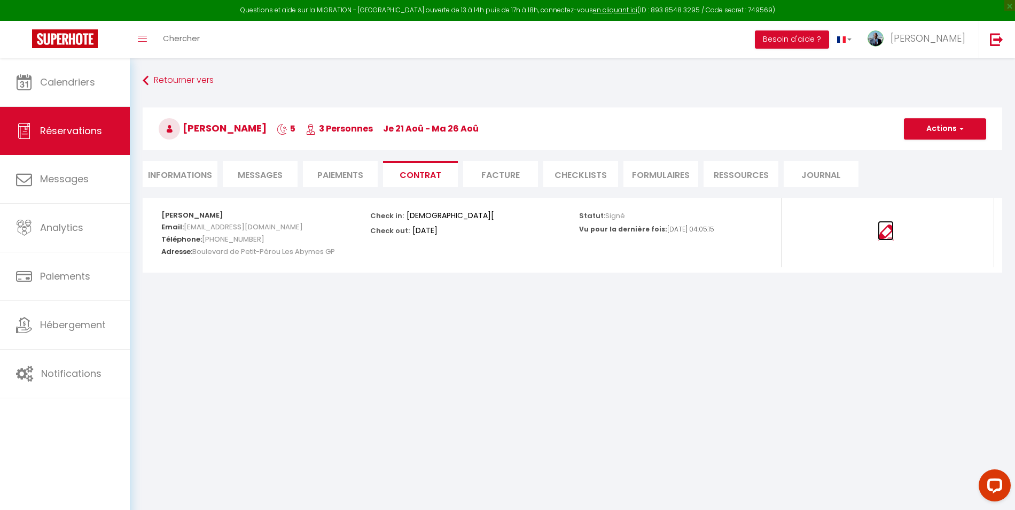
click at [892, 228] on img at bounding box center [886, 232] width 16 height 16
click at [398, 366] on body "Questions et aide sur la MIGRATION - Salle Zoom ouverte de 13 à 14h puis de 17h…" at bounding box center [507, 313] width 1015 height 510
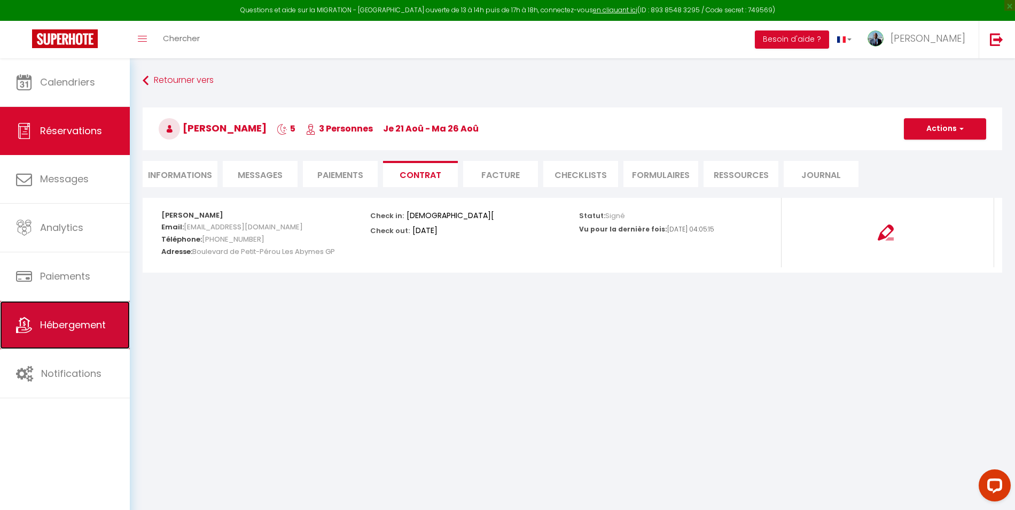
click at [84, 344] on link "Hébergement" at bounding box center [65, 325] width 130 height 48
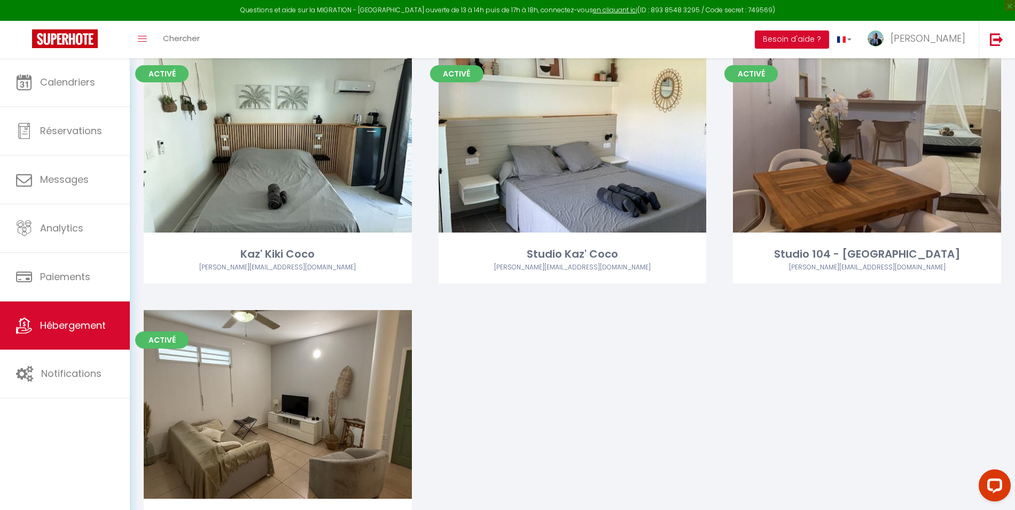
scroll to position [83, 0]
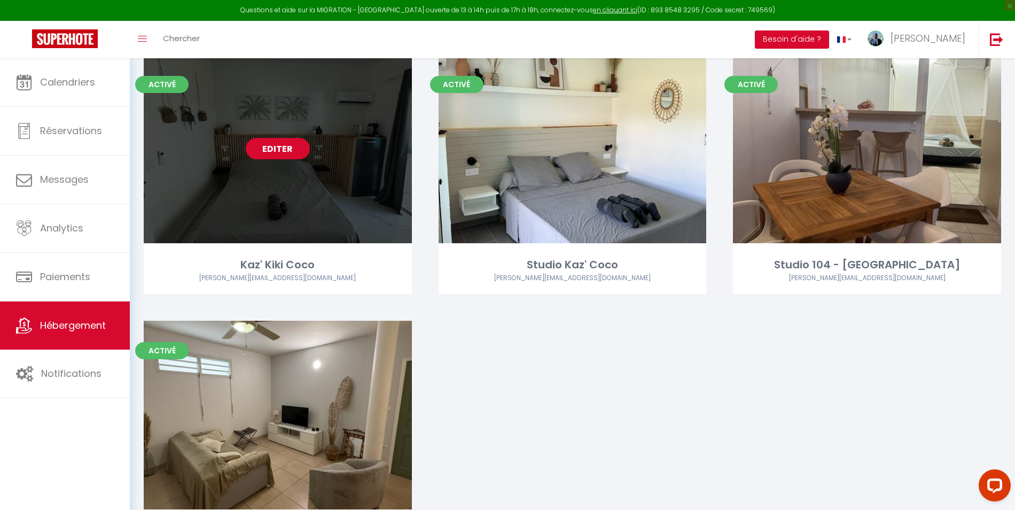
click at [289, 157] on link "Editer" at bounding box center [278, 148] width 64 height 21
select select "3"
select select "2"
select select "1"
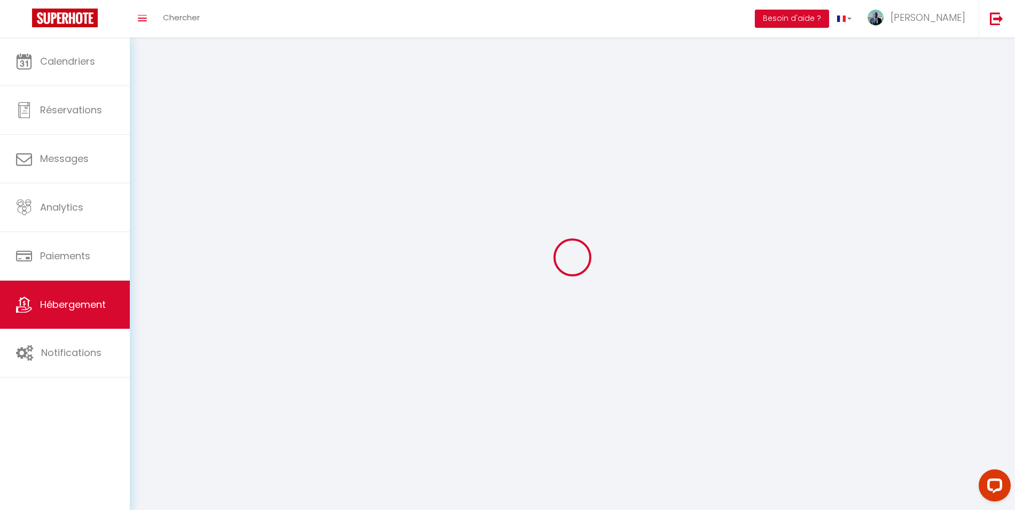
select select
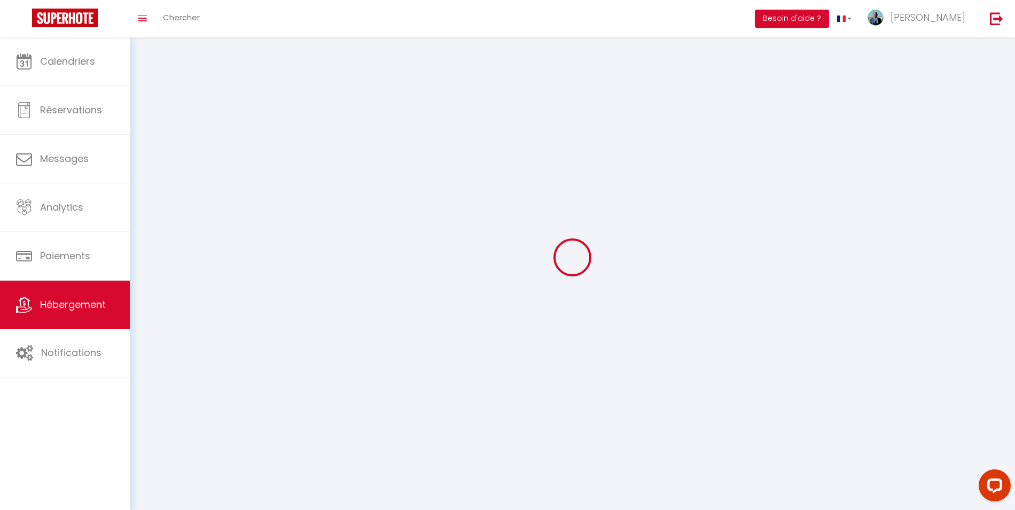
select select
checkbox input "false"
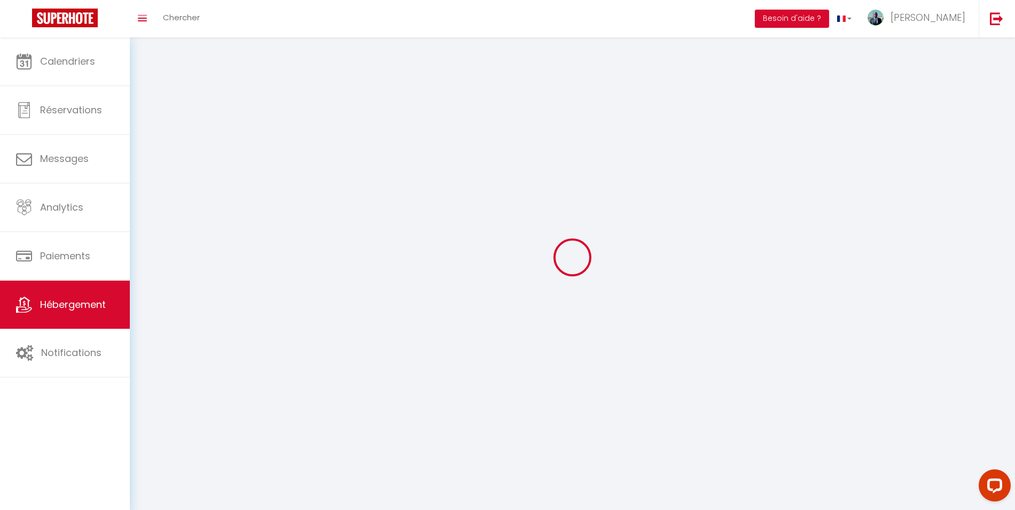
select select
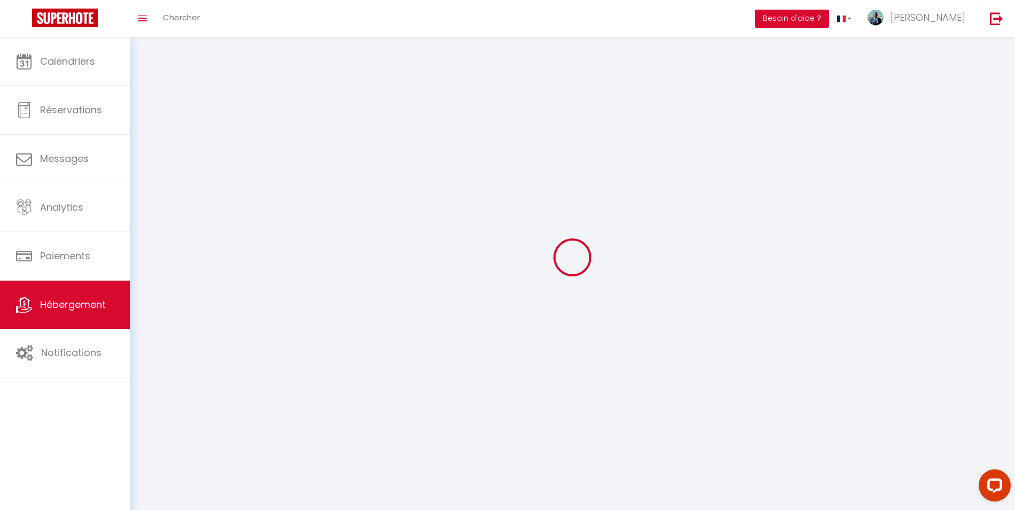
select select
checkbox input "false"
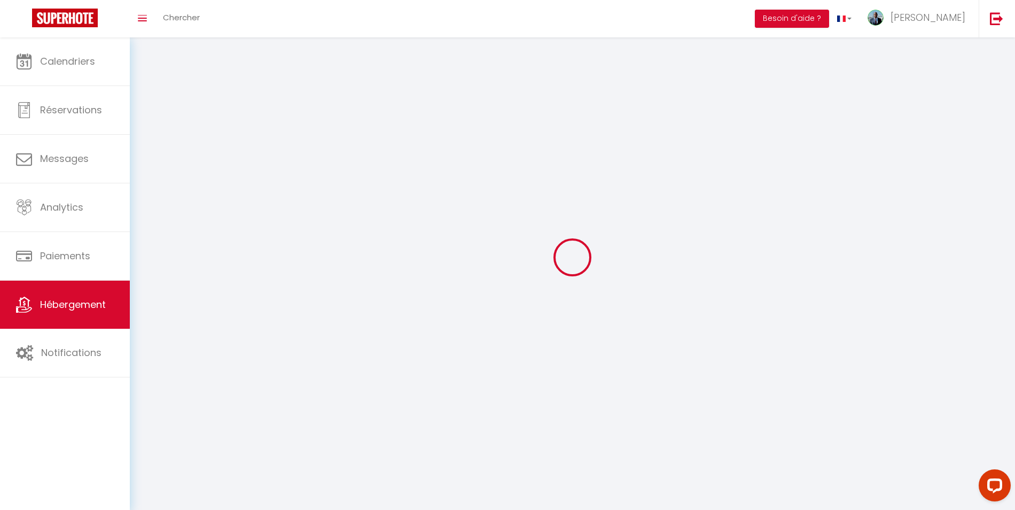
checkbox input "false"
select select
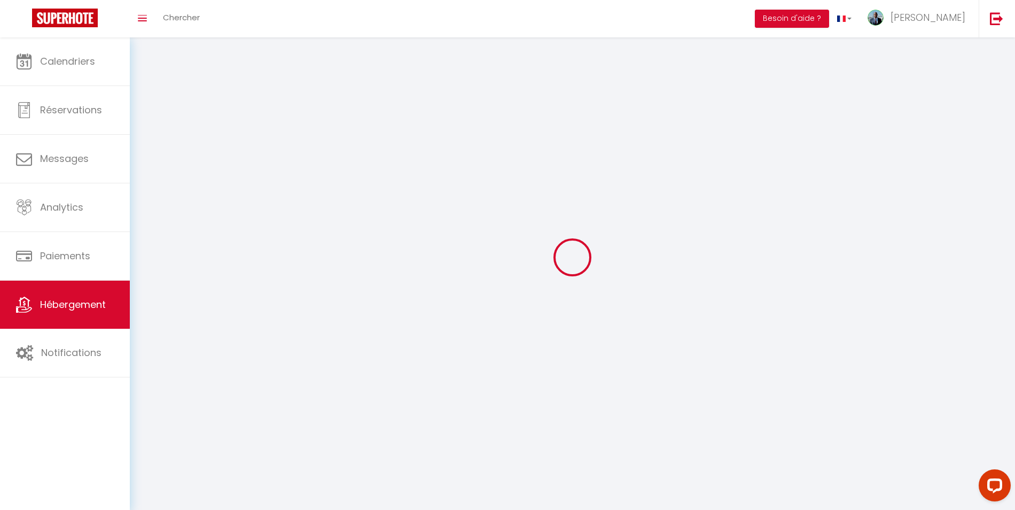
select select
checkbox input "false"
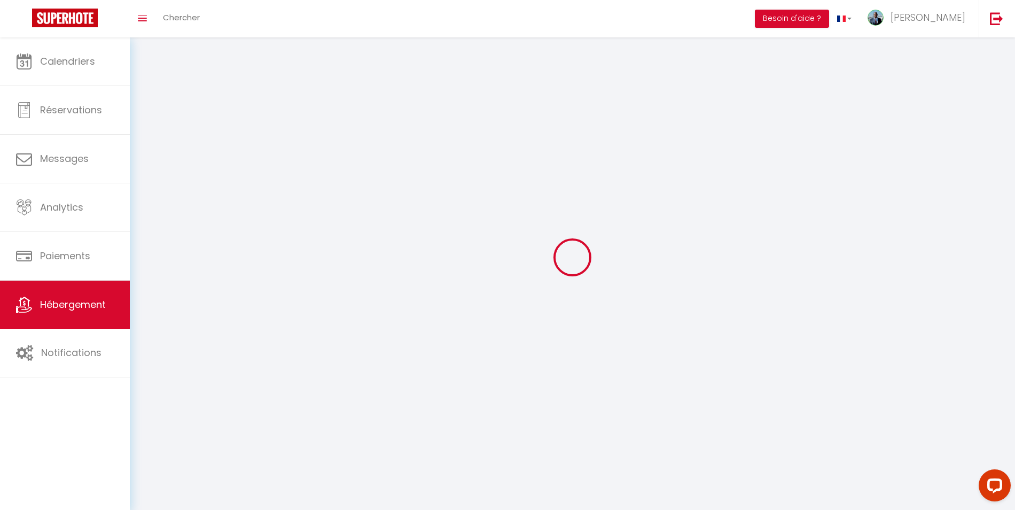
checkbox input "false"
select select
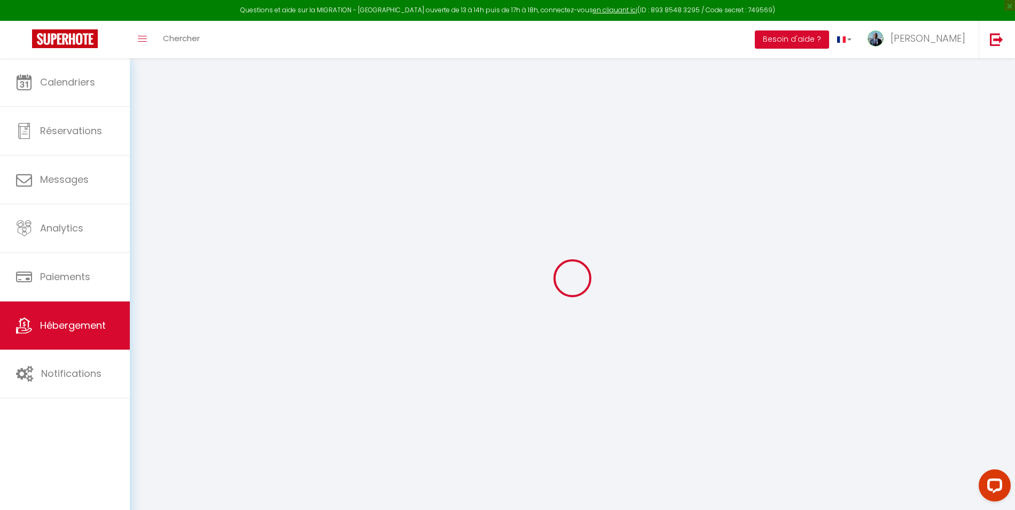
checkbox input "false"
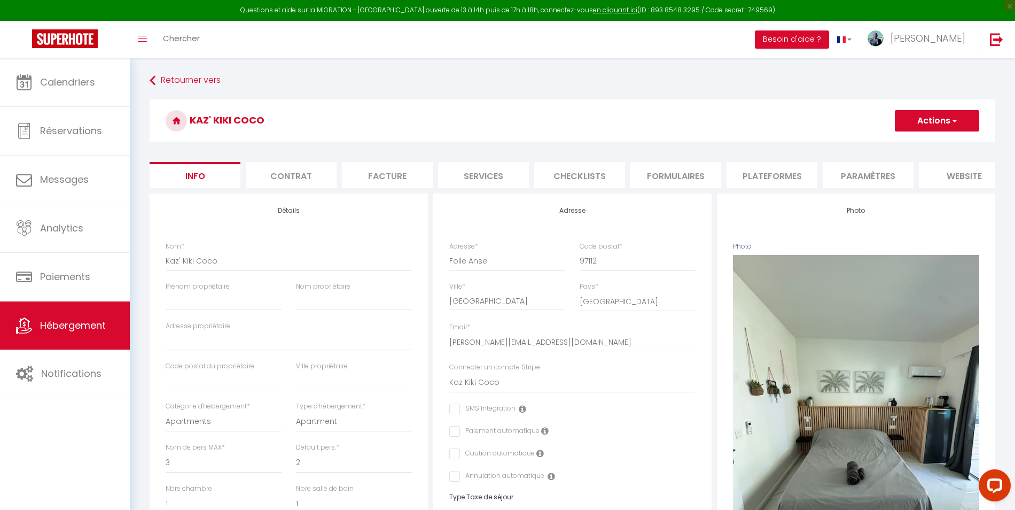
click at [294, 172] on li "Contrat" at bounding box center [291, 175] width 91 height 26
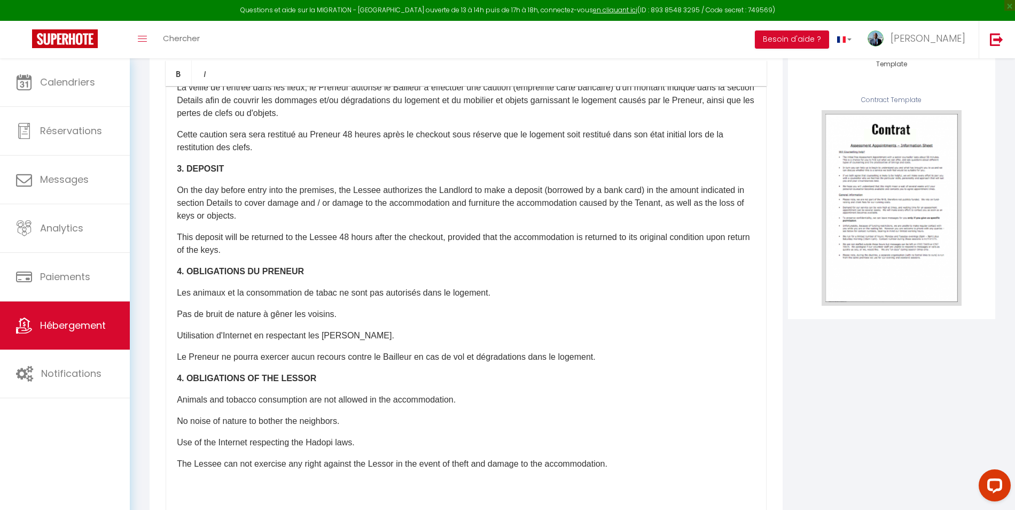
scroll to position [190, 0]
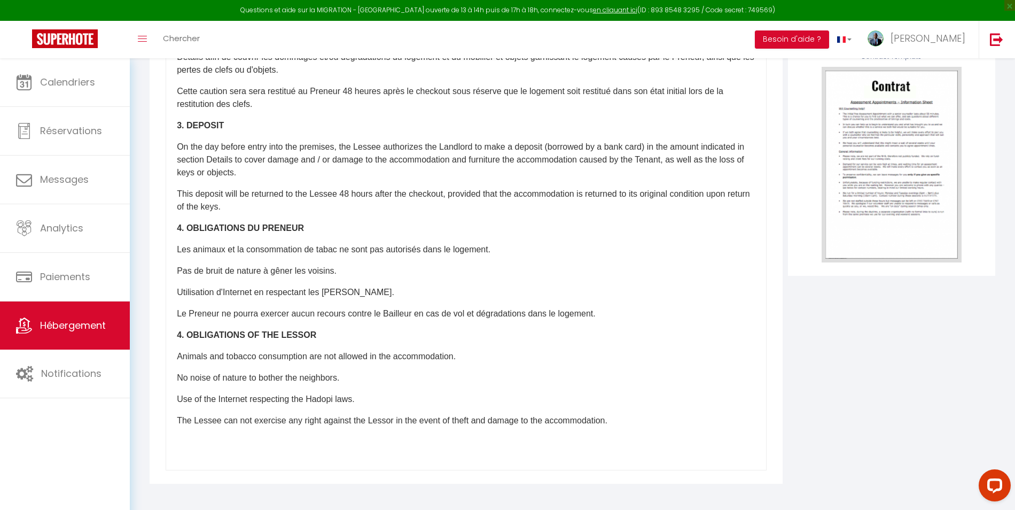
click at [293, 464] on div "​Il a été convenu entre les parties que le Bailleur louera au Locataire le loge…" at bounding box center [466, 257] width 601 height 428
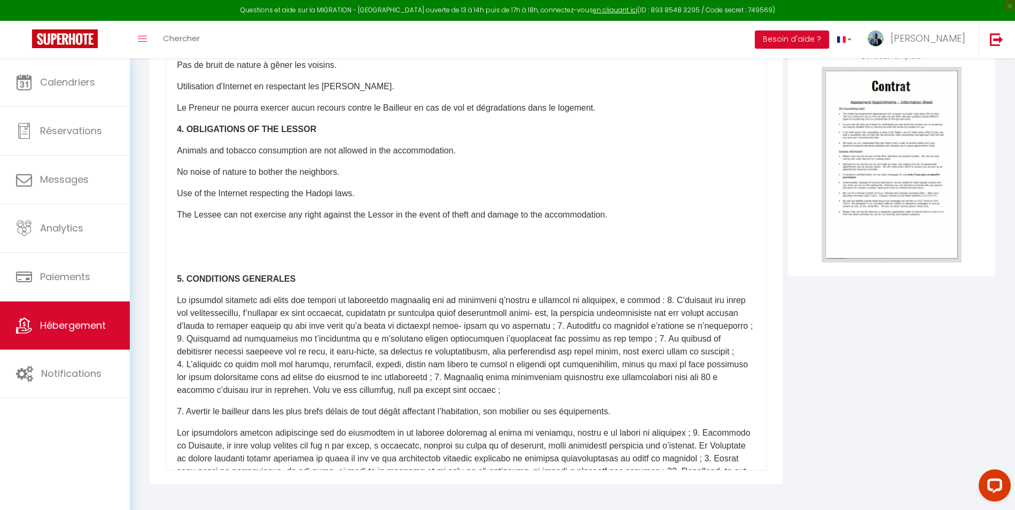
scroll to position [718, 0]
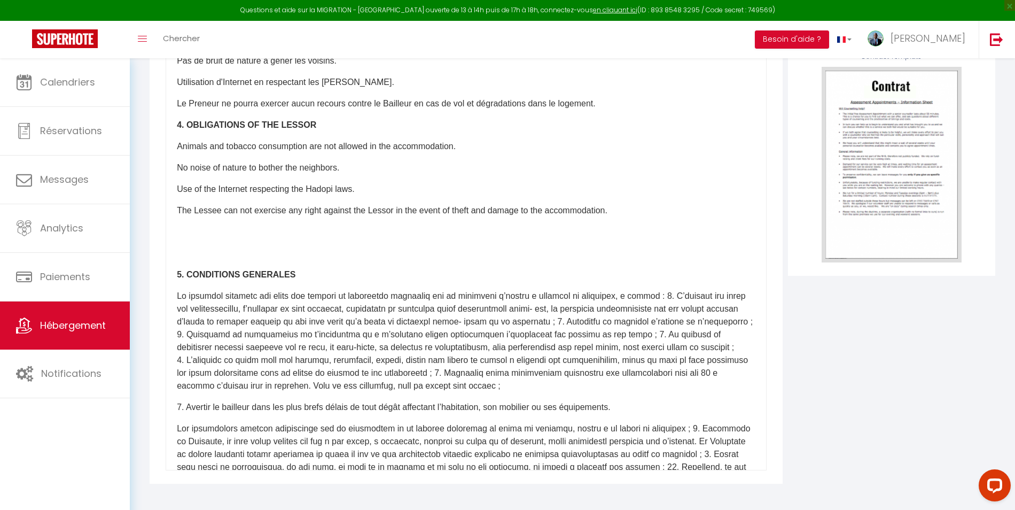
click at [663, 308] on p at bounding box center [466, 341] width 579 height 103
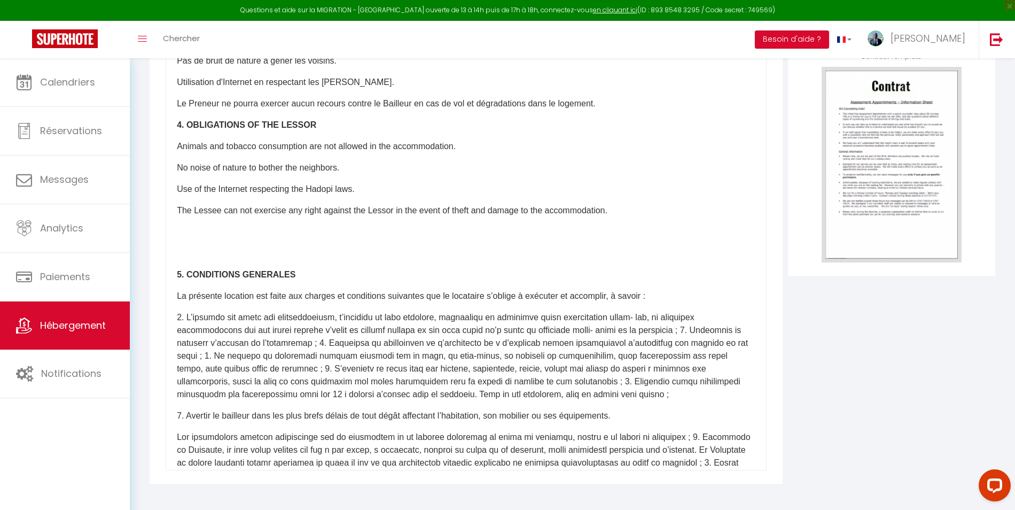
click at [691, 343] on p at bounding box center [466, 356] width 579 height 90
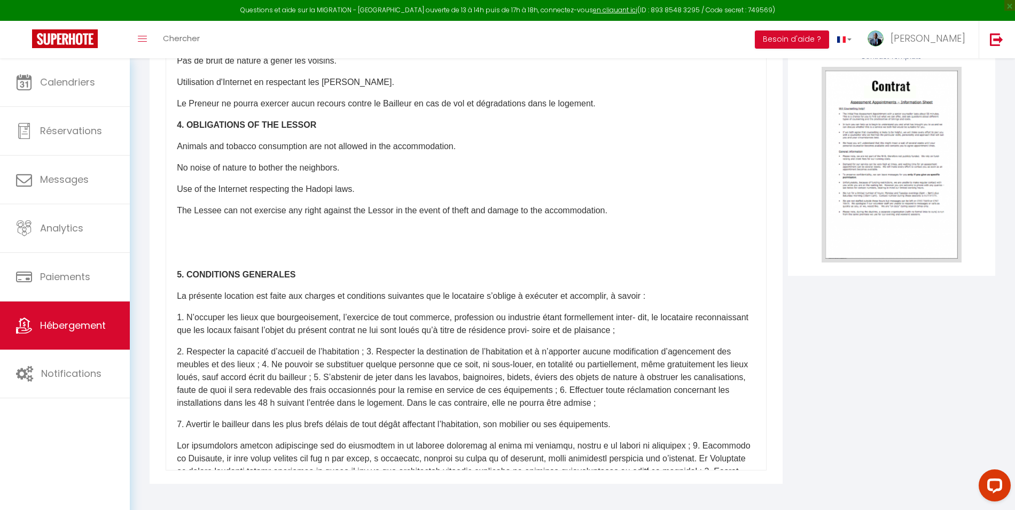
click at [377, 363] on p "2. Respecter la capacité d’accueil de l’habitation ; 3. Respecter la destinatio…" at bounding box center [466, 377] width 579 height 64
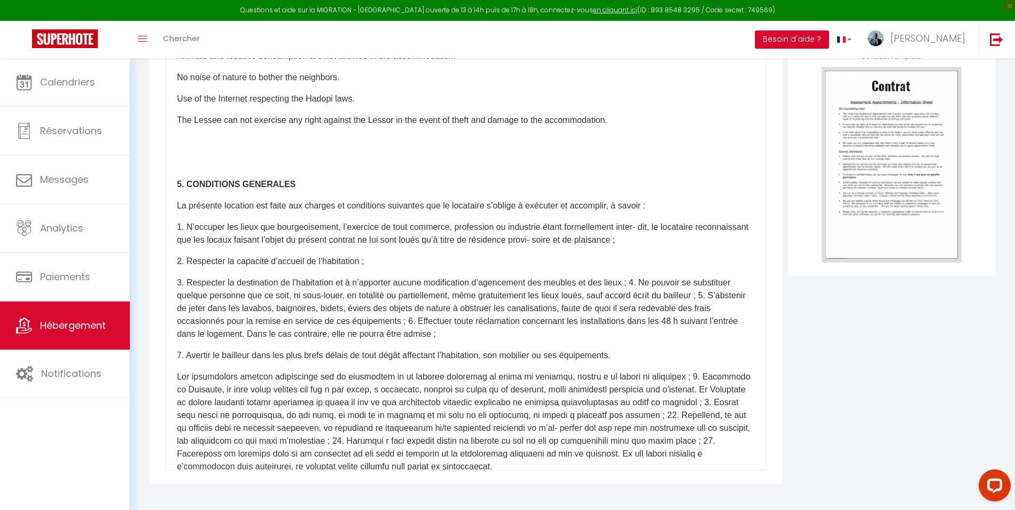
scroll to position [823, 0]
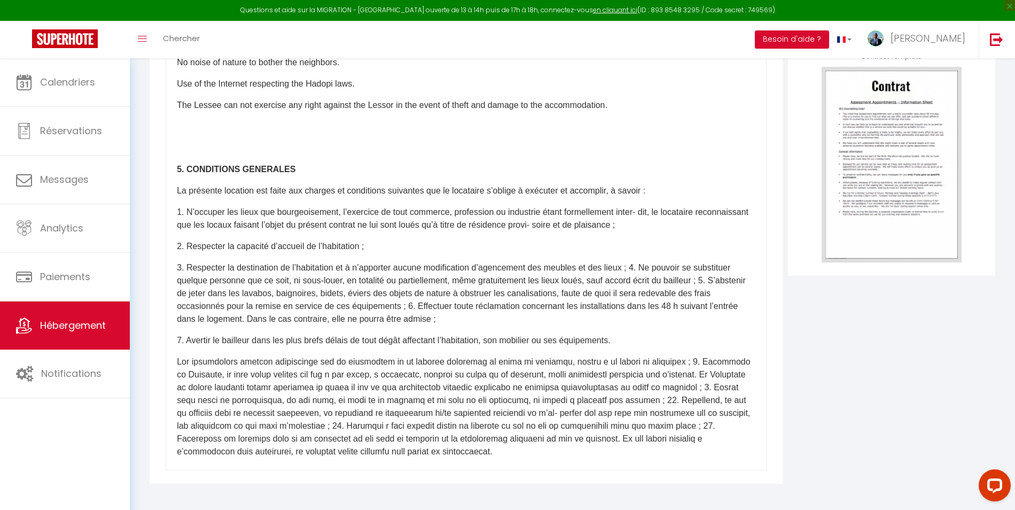
click at [644, 278] on p "3. Respecter la destination de l’habitation et à n’apporter aucune modification…" at bounding box center [466, 293] width 579 height 64
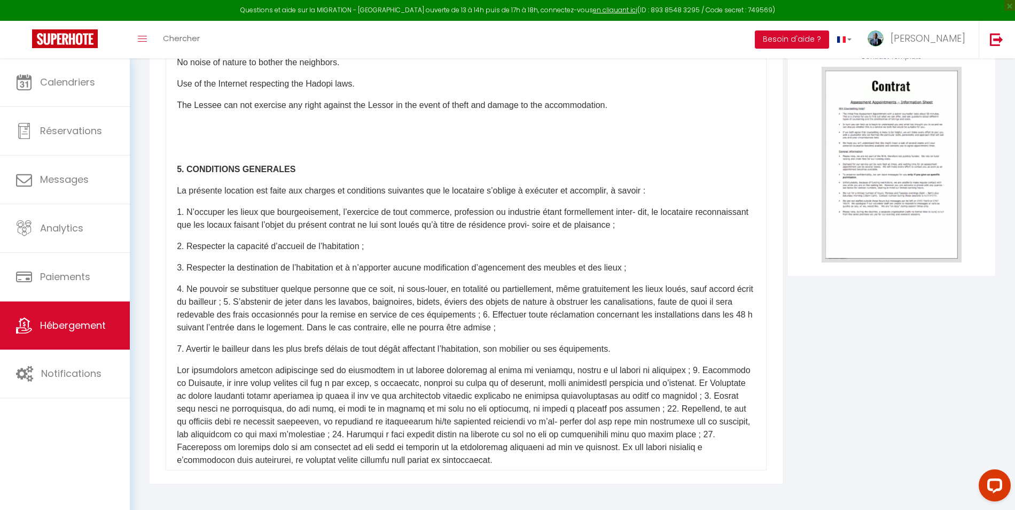
click at [246, 311] on p "4. Ne pouvoir se substituer quelque personne que ce soit, ni sous-louer, en tot…" at bounding box center [466, 308] width 579 height 51
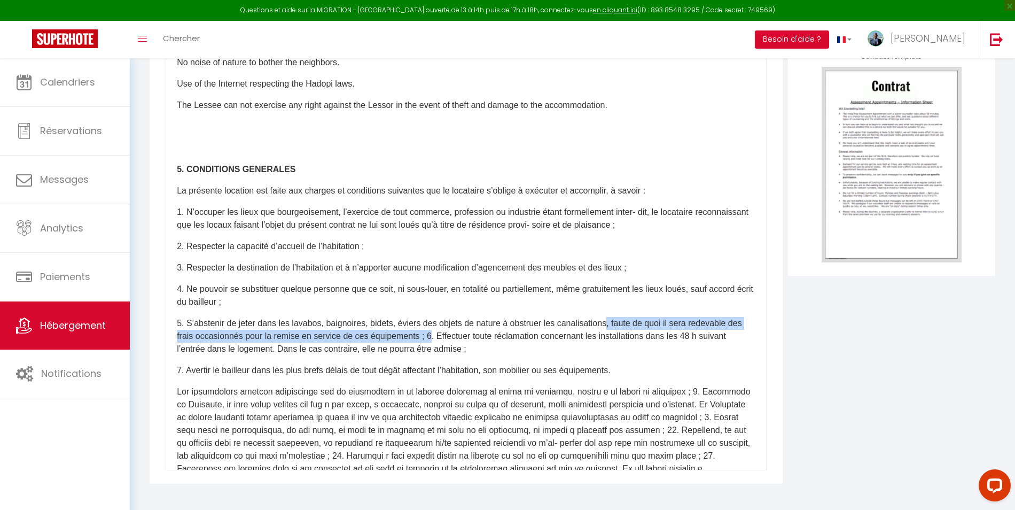
drag, startPoint x: 616, startPoint y: 336, endPoint x: 430, endPoint y: 345, distance: 186.2
click at [430, 345] on p "5. S’abstenir de jeter dans les lavabos, baignoires, bidets, éviers des objets …" at bounding box center [466, 336] width 579 height 38
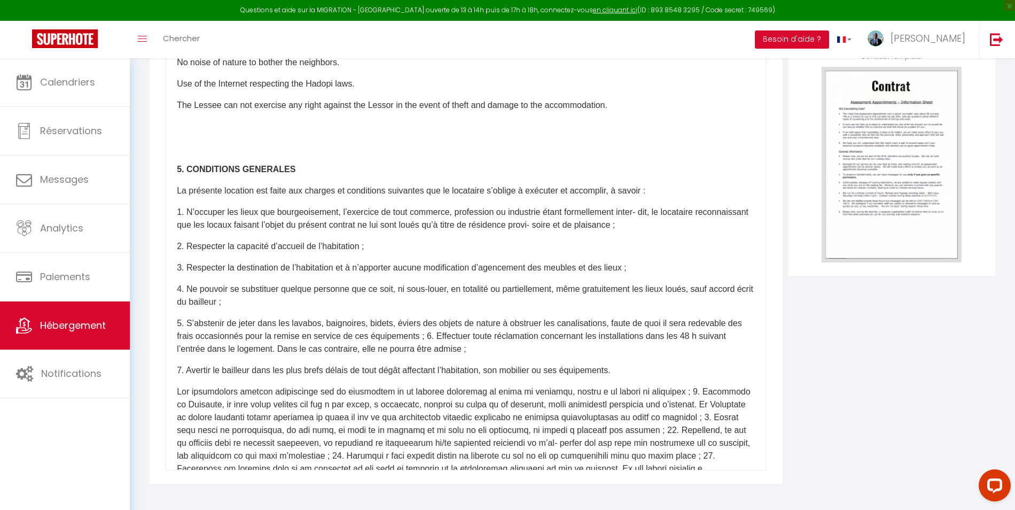
click at [651, 345] on p "5. S’abstenir de jeter dans les lavabos, baignoires, bidets, éviers des objets …" at bounding box center [466, 336] width 579 height 38
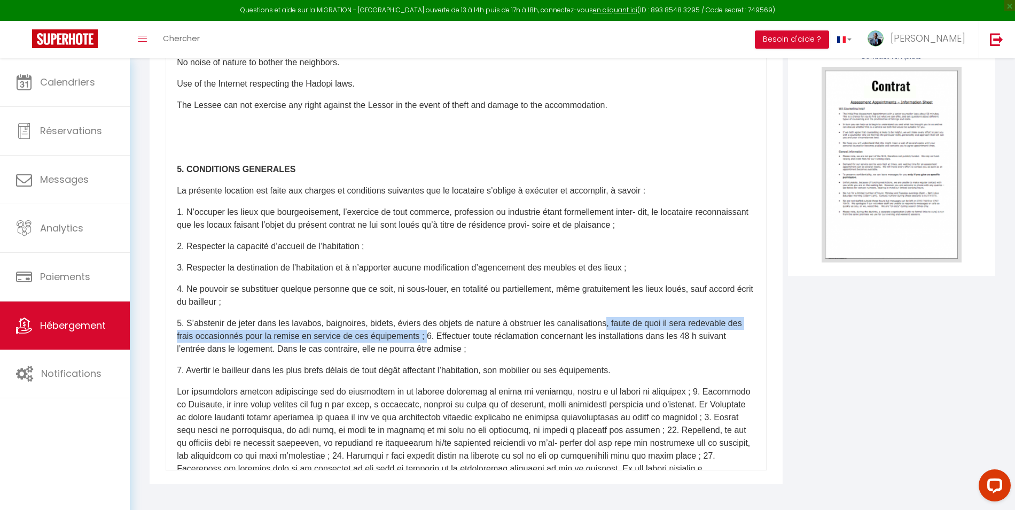
drag, startPoint x: 613, startPoint y: 337, endPoint x: 429, endPoint y: 352, distance: 185.0
click at [429, 352] on p "5. S’abstenir de jeter dans les lavabos, baignoires, bidets, éviers des objets …" at bounding box center [466, 336] width 579 height 38
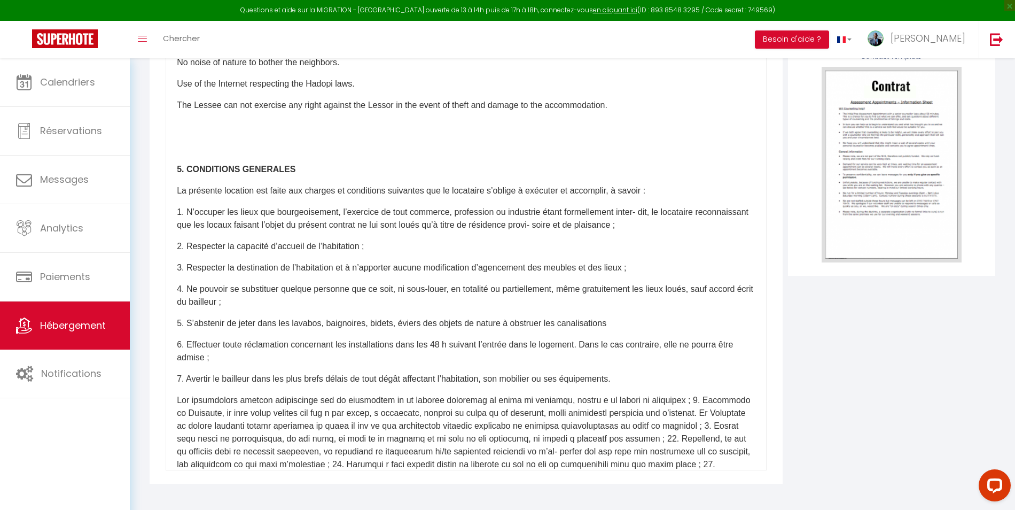
click at [356, 364] on p "6. Effectuer toute réclamation concernant les installations dans les 48 h suiva…" at bounding box center [466, 351] width 579 height 26
click at [242, 385] on p "7. Avertir le bailleur dans les plus brefs délais de tout dégât affectant l’hab…" at bounding box center [466, 378] width 579 height 13
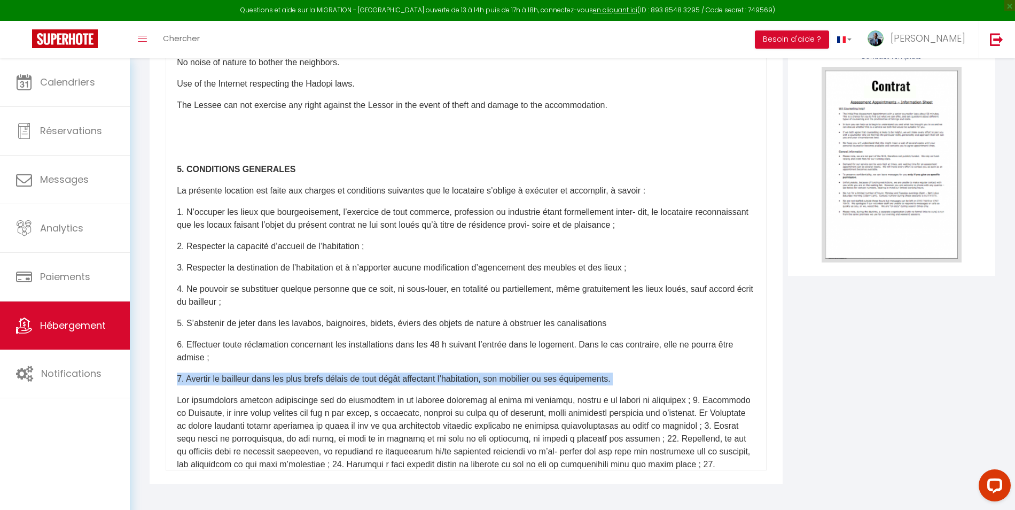
click at [242, 385] on p "7. Avertir le bailleur dans les plus brefs délais de tout dégât affectant l’hab…" at bounding box center [466, 378] width 579 height 13
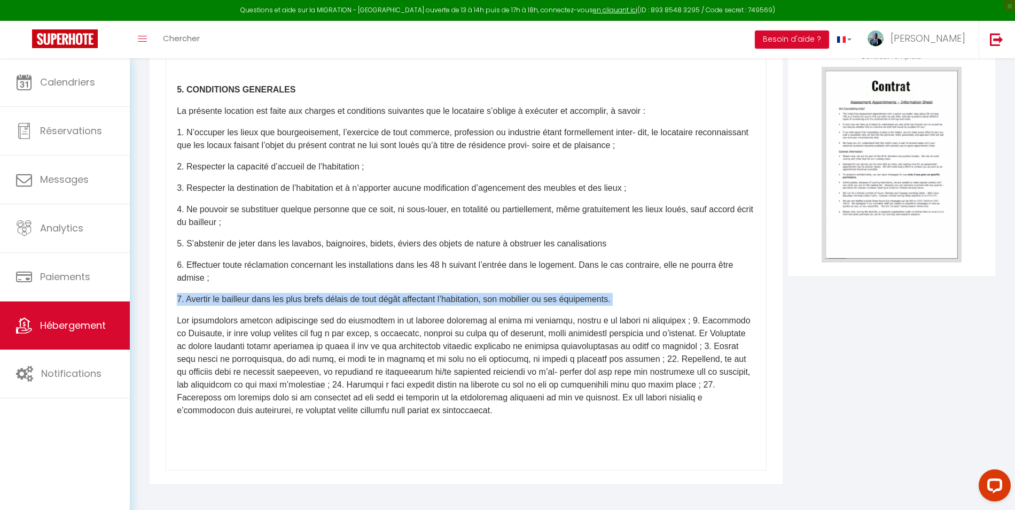
scroll to position [911, 0]
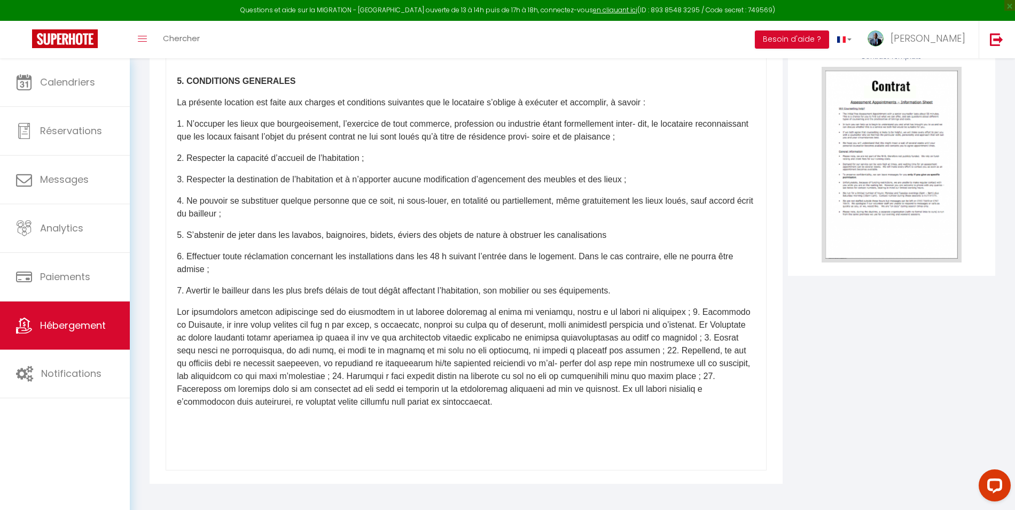
click at [240, 331] on p at bounding box center [466, 357] width 579 height 103
click at [688, 324] on p at bounding box center [466, 357] width 579 height 103
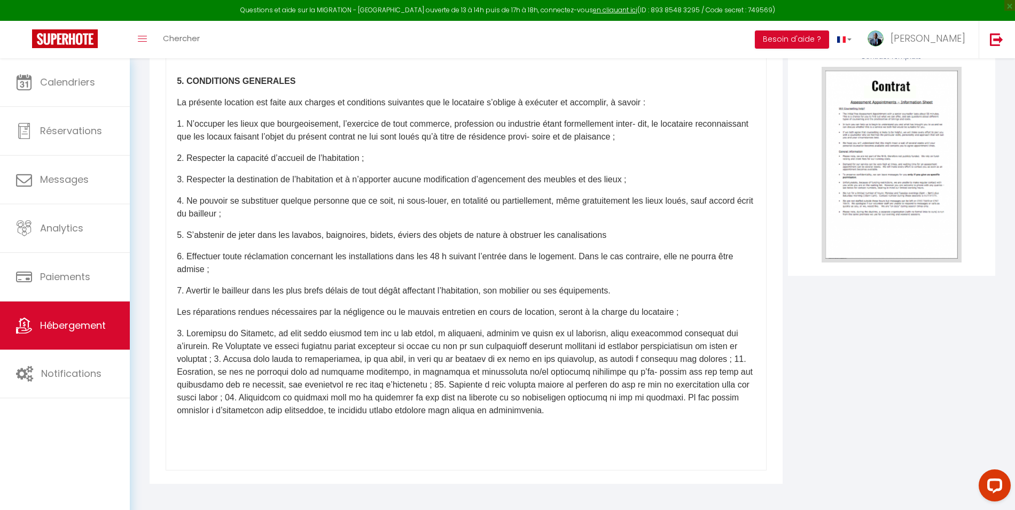
click at [252, 369] on p at bounding box center [466, 372] width 579 height 90
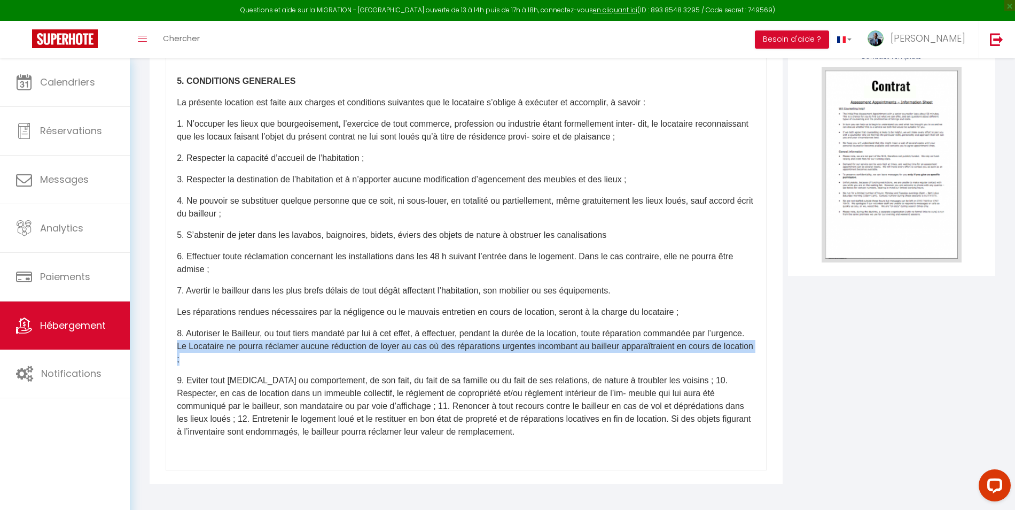
drag, startPoint x: 254, startPoint y: 371, endPoint x: 216, endPoint y: 362, distance: 38.9
click at [216, 362] on p "8. Autoriser le Bailleur, ou tout tiers mandaté par lui à cet effet, à effectue…" at bounding box center [466, 346] width 579 height 38
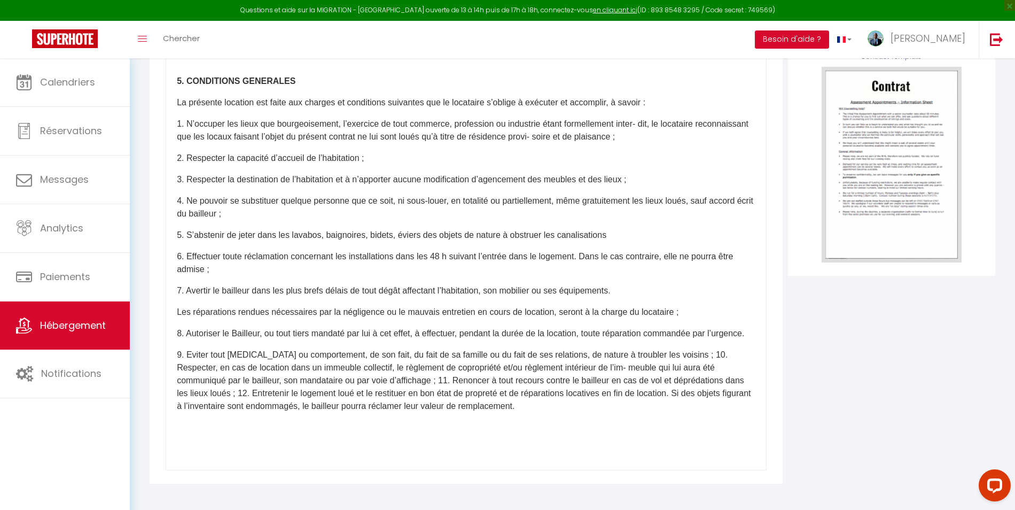
click at [686, 379] on p "9. Eviter tout bruit ou comportement, de son fait, du fait de sa famille ou du …" at bounding box center [466, 380] width 579 height 64
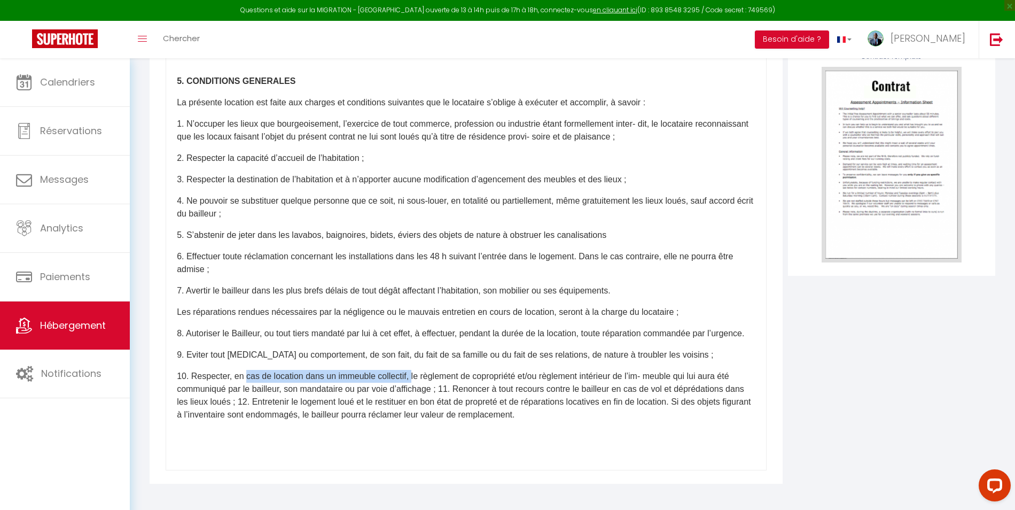
drag, startPoint x: 415, startPoint y: 401, endPoint x: 240, endPoint y: 397, distance: 174.8
click at [241, 399] on p "10. Respecter, en cas de location dans un immeuble collectif, le règlement de c…" at bounding box center [466, 395] width 579 height 51
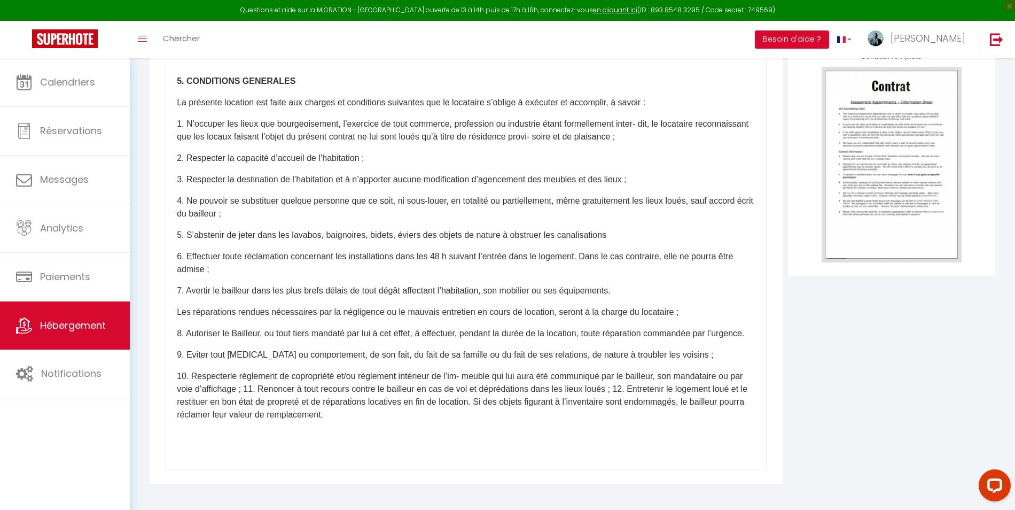
click at [243, 397] on p "10. Respecterle règlement de copropriété et/ou règlement intérieur de l’im- meu…" at bounding box center [466, 395] width 579 height 51
click at [480, 400] on p "10. Respecterle r èglement de copropriété et/ou règlement intérieur de l’im- me…" at bounding box center [466, 395] width 579 height 51
drag, startPoint x: 493, startPoint y: 400, endPoint x: 456, endPoint y: 401, distance: 36.9
click at [456, 401] on p "10. Respecterle r èglement de copropriété et/ou règlement intérieur de l’imeubl…" at bounding box center [466, 395] width 579 height 51
click at [229, 400] on p "10. Respecterle r èglement de copropriété et/ou règlement intérieur qui lui aur…" at bounding box center [466, 395] width 579 height 51
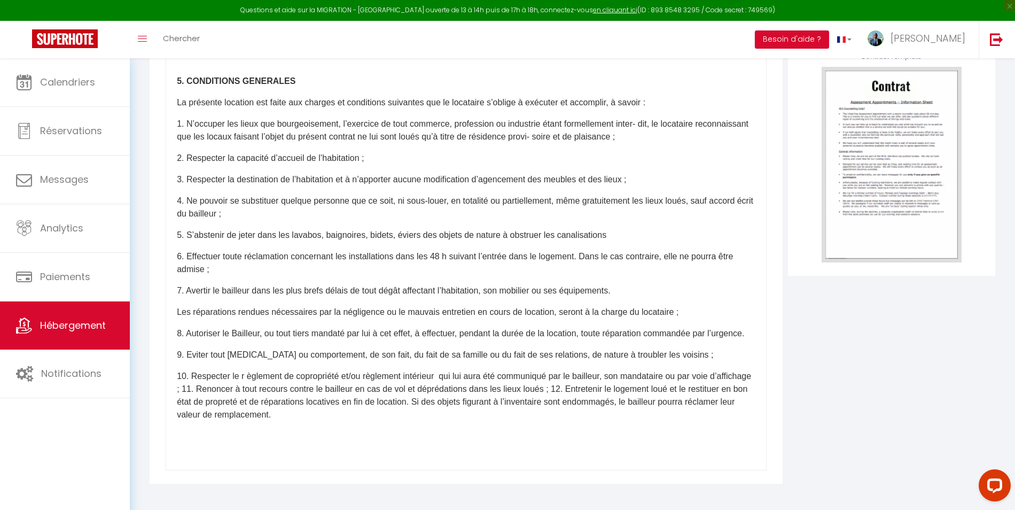
click at [247, 401] on p "10. Respecter le r èglement de copropriété et/ou règlement intérieur qui lui au…" at bounding box center [466, 395] width 579 height 51
drag, startPoint x: 341, startPoint y: 400, endPoint x: 448, endPoint y: 401, distance: 106.9
click at [448, 401] on p "10. Respecter le règlement de copropriété et/ou règlement intérieur qui lui aur…" at bounding box center [466, 395] width 579 height 51
click at [674, 402] on p "10. Respecter le règlement de copropriété qui lui aura été communiqué par le ba…" at bounding box center [466, 389] width 579 height 38
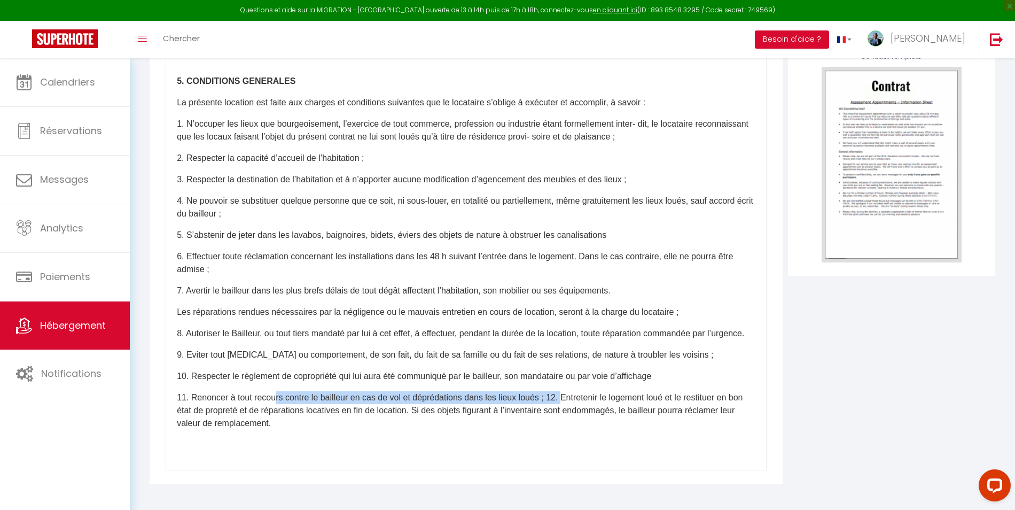
drag, startPoint x: 567, startPoint y: 423, endPoint x: 276, endPoint y: 428, distance: 291.3
click at [276, 428] on p "11. Renoncer à tout recours contre le bailleur en cas de vol et déprédations da…" at bounding box center [466, 410] width 579 height 38
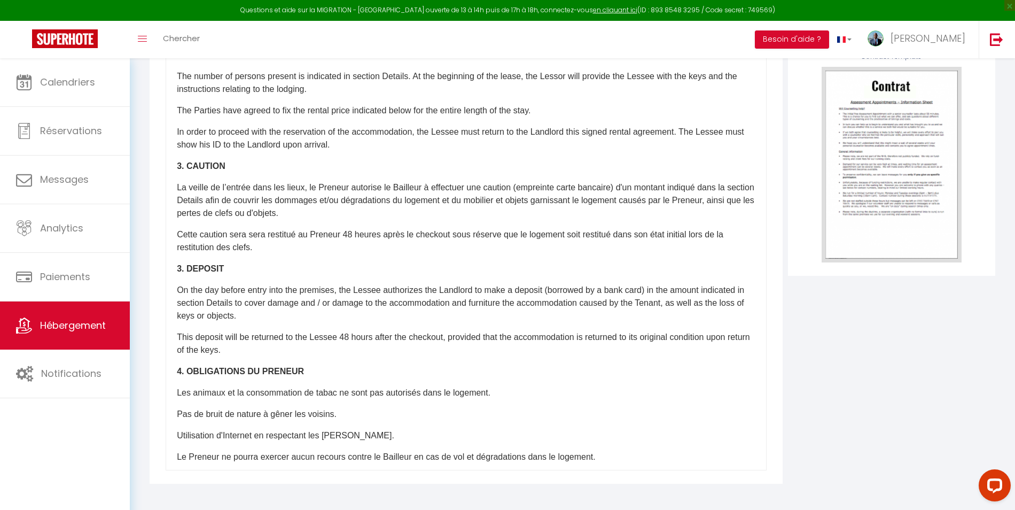
scroll to position [0, 0]
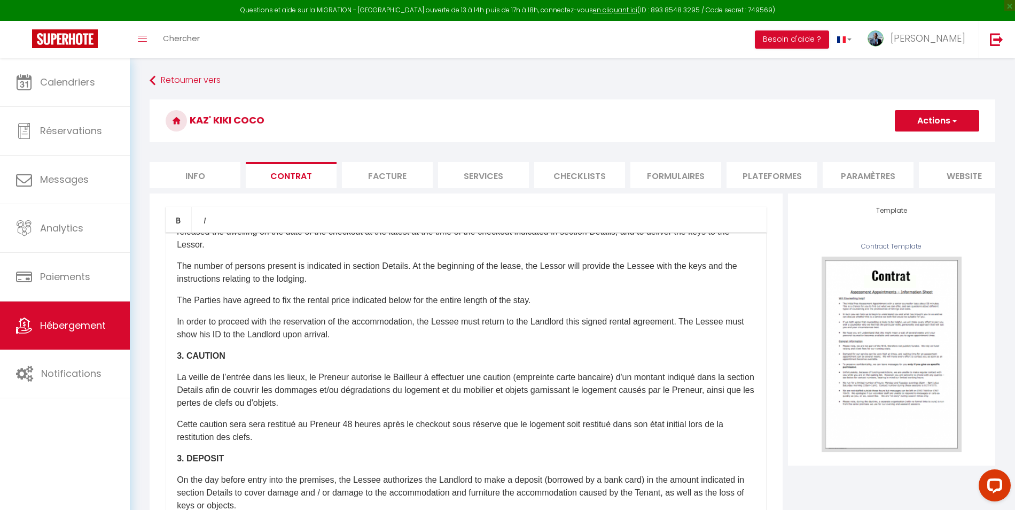
click at [935, 129] on button "Actions" at bounding box center [937, 120] width 84 height 21
click at [881, 143] on link "Enregistrer" at bounding box center [906, 144] width 146 height 14
click at [580, 251] on p "Lessor leases to the Lessee the accommodation for the period indicated below. T…" at bounding box center [466, 232] width 579 height 38
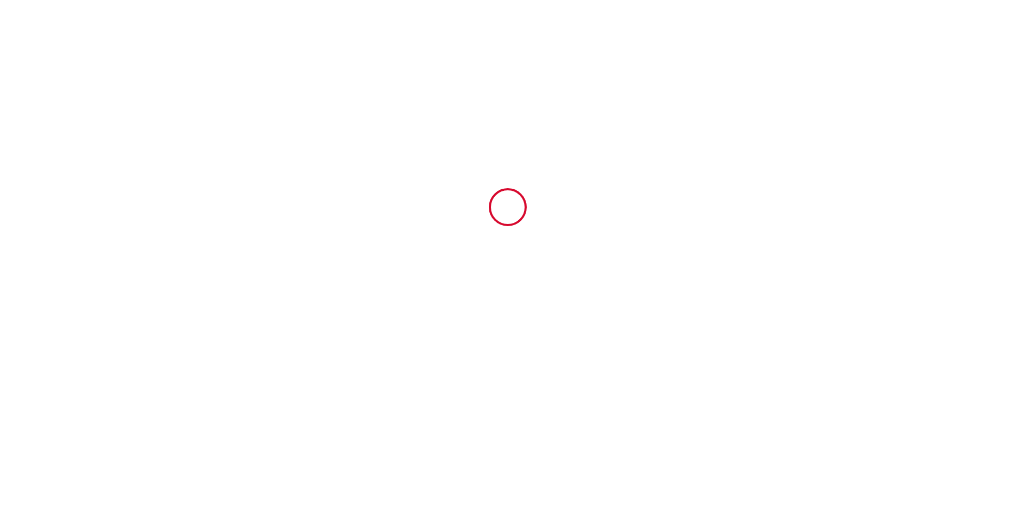
type input "6157899"
type input "Kaz' Kiki Coco"
type input "Folle Anse"
type input "97112"
type input "[GEOGRAPHIC_DATA][PERSON_NAME]"
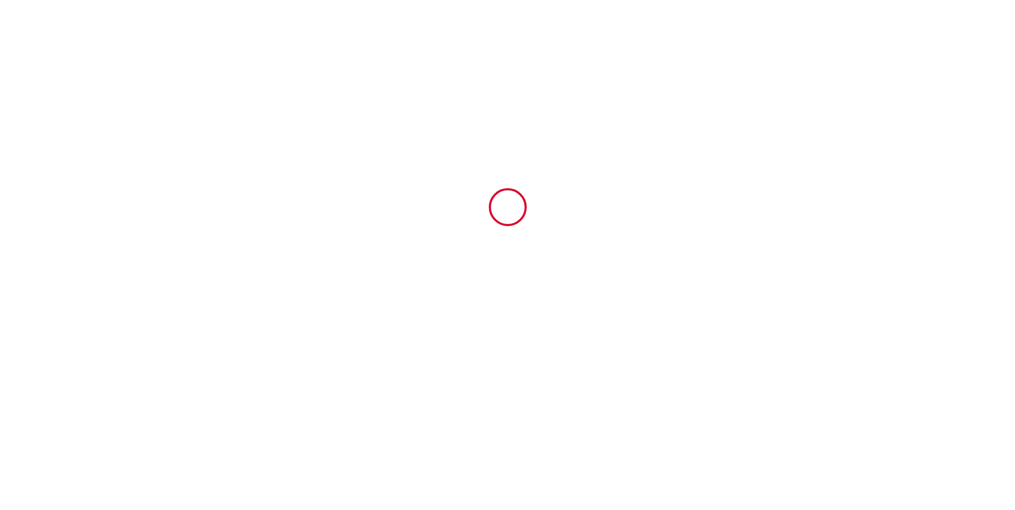
type input "[GEOGRAPHIC_DATA]"
type input "[DATE]"
type input "2"
type input "1"
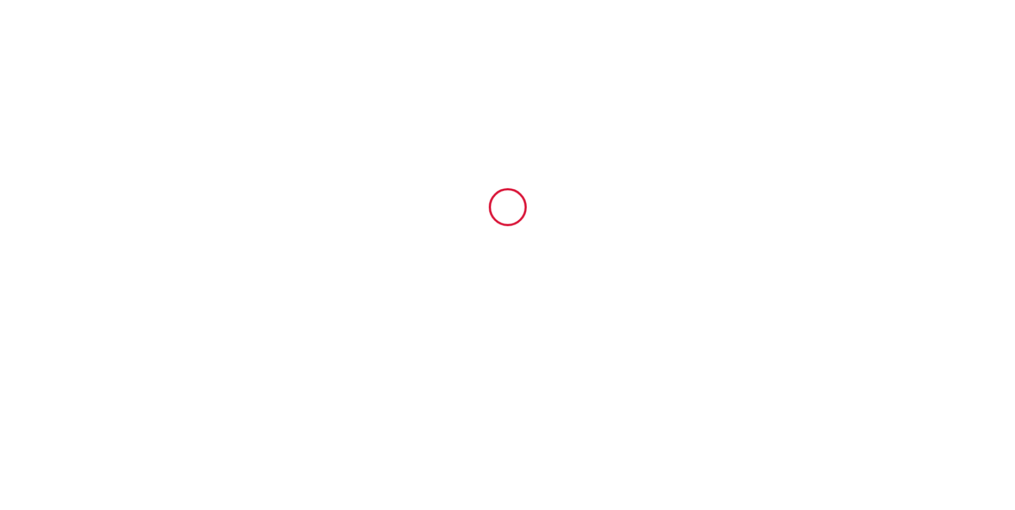
type input "300"
type input "385"
type input "[PERSON_NAME]"
type input "[STREET_ADDRESS]"
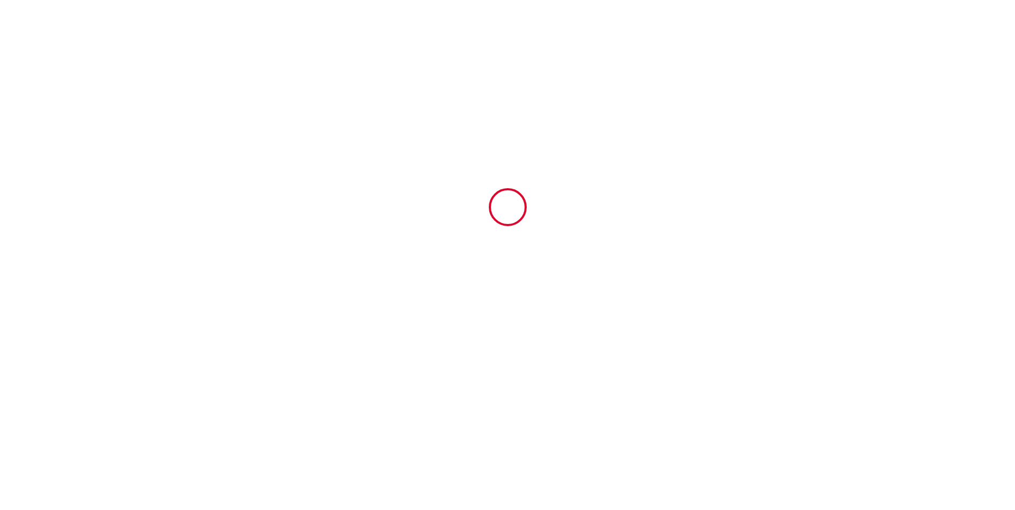
type input "97180"
type input "SAINTE ANNE"
type input "[GEOGRAPHIC_DATA]"
type input "[PERSON_NAME][EMAIL_ADDRESS][DOMAIN_NAME]"
type input "[PERSON_NAME]"
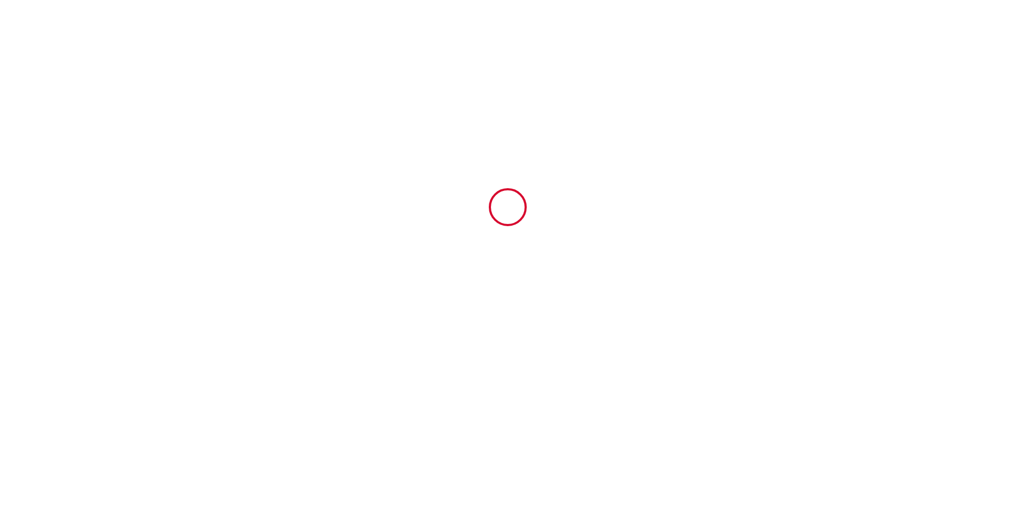
type input "Neliat"
type input "[GEOGRAPHIC_DATA][PERSON_NAME]"
type input "97139"
type input "Les Abymes"
type input "[EMAIL_ADDRESS][DOMAIN_NAME]"
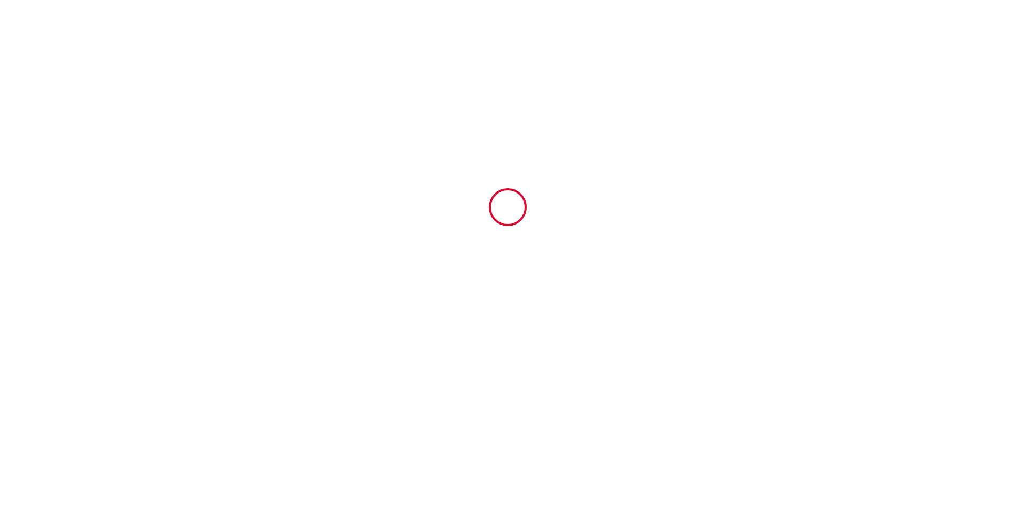
type input "[PHONE_NUMBER]"
select select "GP"
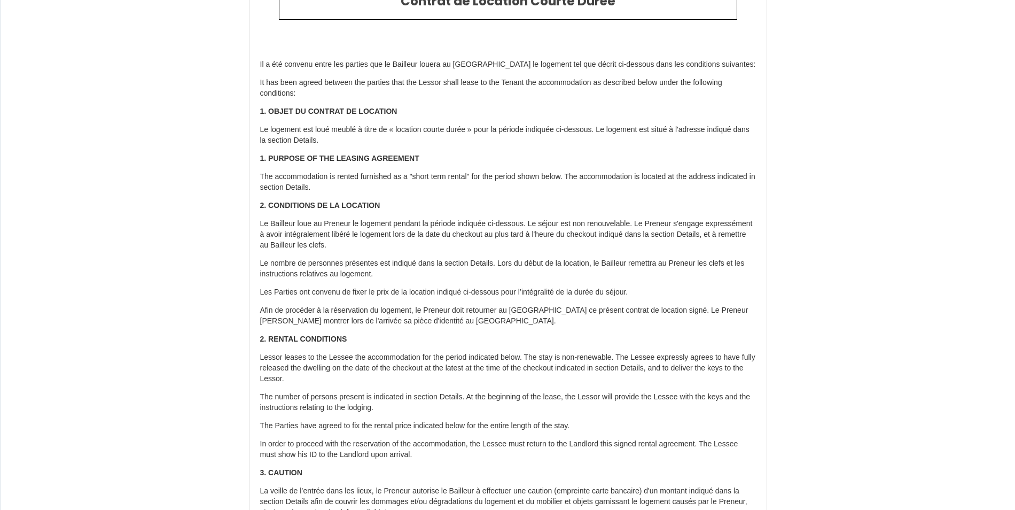
scroll to position [72, 0]
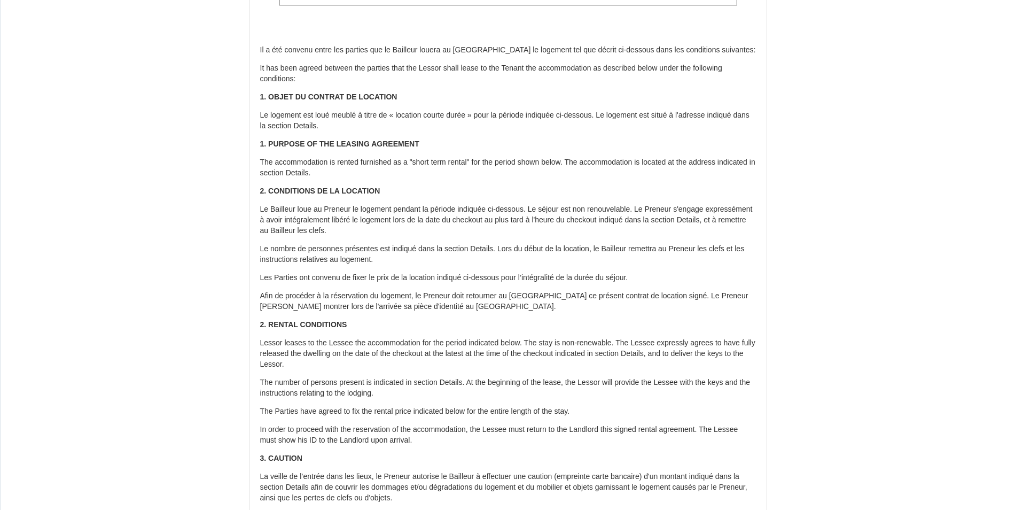
click at [424, 221] on p "Le Bailleur loue au Preneur le logement pendant la période indiquée ci-dessous.…" at bounding box center [508, 220] width 496 height 32
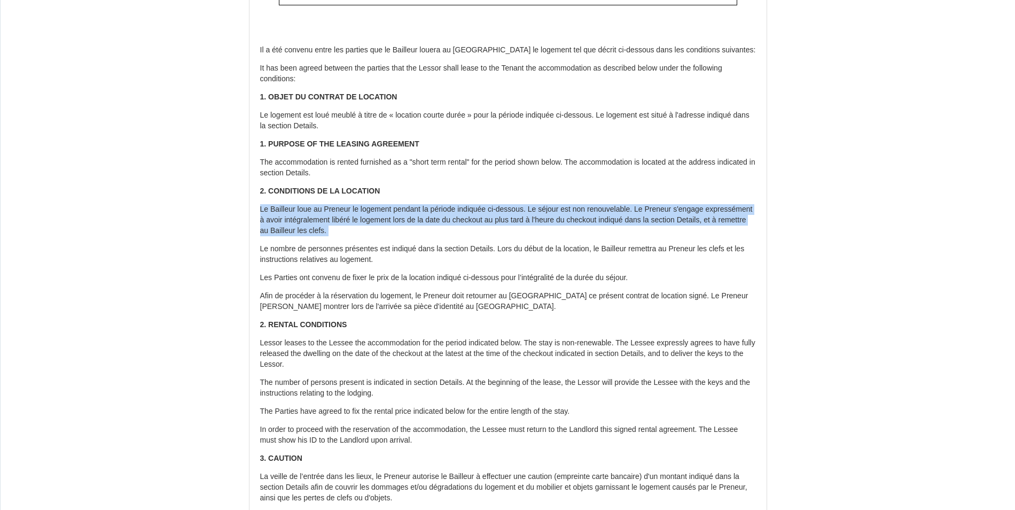
click at [385, 279] on p "Les Parties ont convenu de fixer le prix de la location indiqué ci-dessous pour…" at bounding box center [508, 278] width 496 height 11
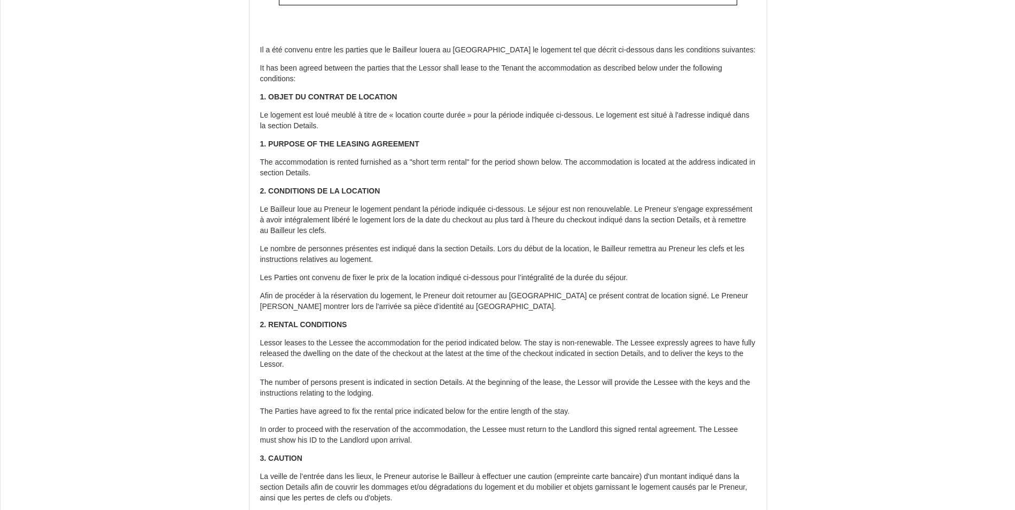
click at [385, 279] on p "Les Parties ont convenu de fixer le prix de la location indiqué ci-dessous pour…" at bounding box center [508, 278] width 496 height 11
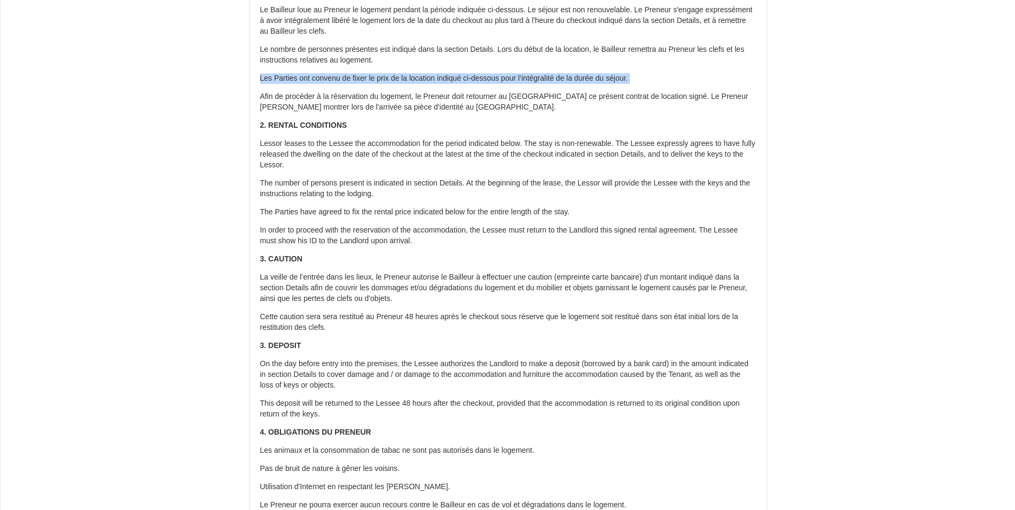
scroll to position [289, 0]
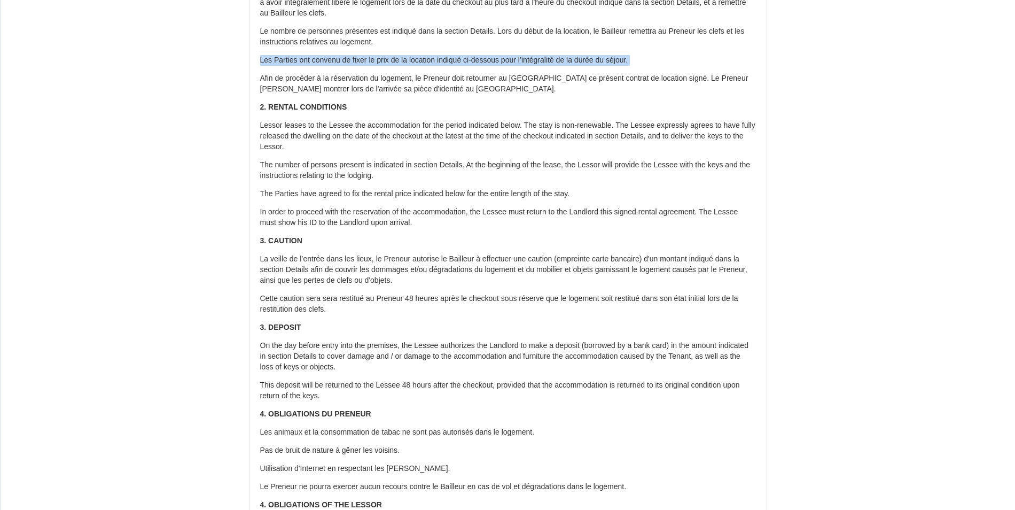
click at [385, 279] on p "La veille de l’entrée dans les lieux, le Preneur autorise le Bailleur à effectu…" at bounding box center [508, 270] width 496 height 32
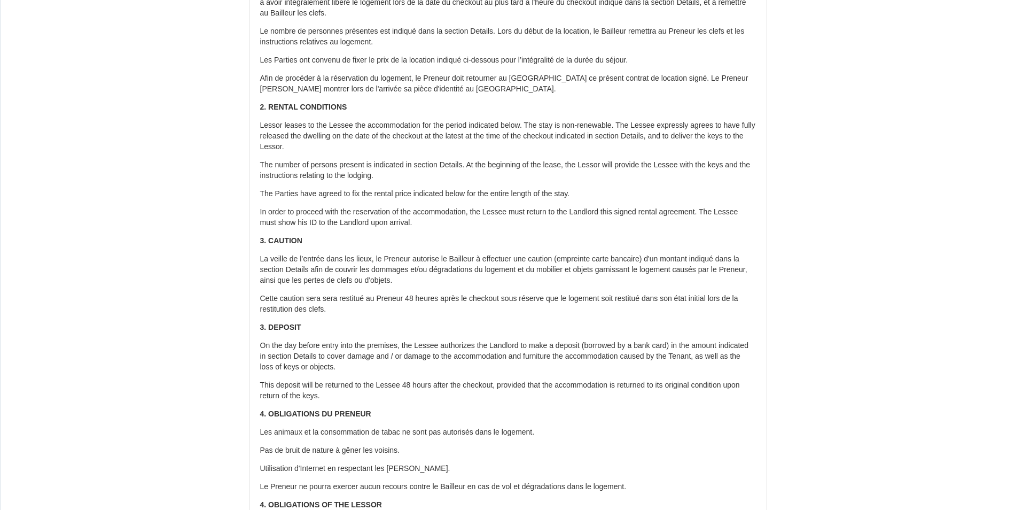
click at [385, 279] on p "La veille de l’entrée dans les lieux, le Preneur autorise le Bailleur à effectu…" at bounding box center [508, 270] width 496 height 32
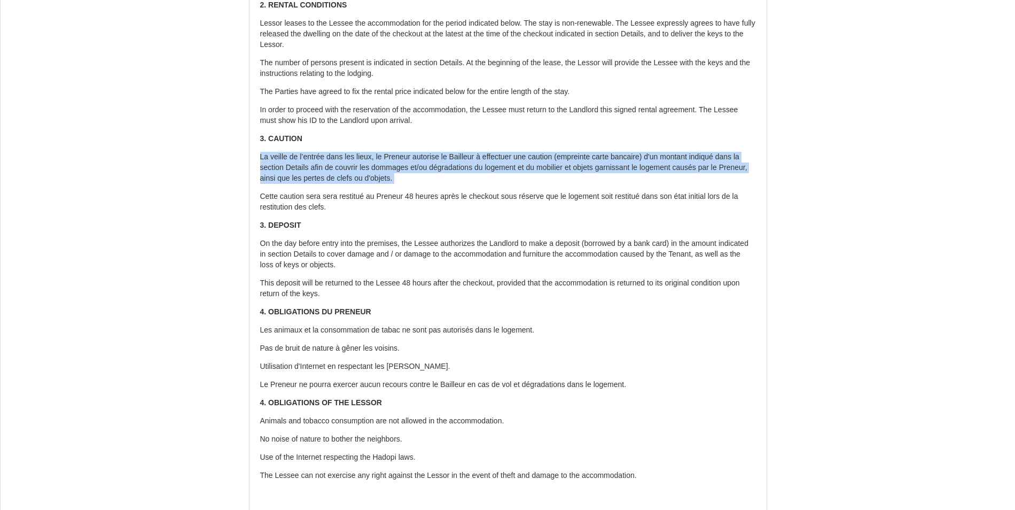
scroll to position [393, 0]
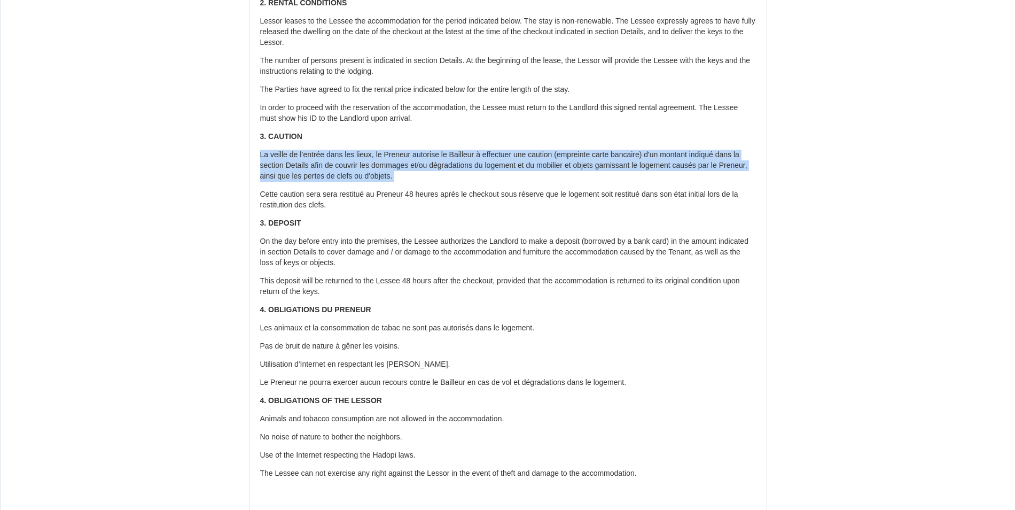
click at [385, 351] on div "Il a été convenu entre les parties que le Bailleur louera au [GEOGRAPHIC_DATA] …" at bounding box center [508, 107] width 517 height 804
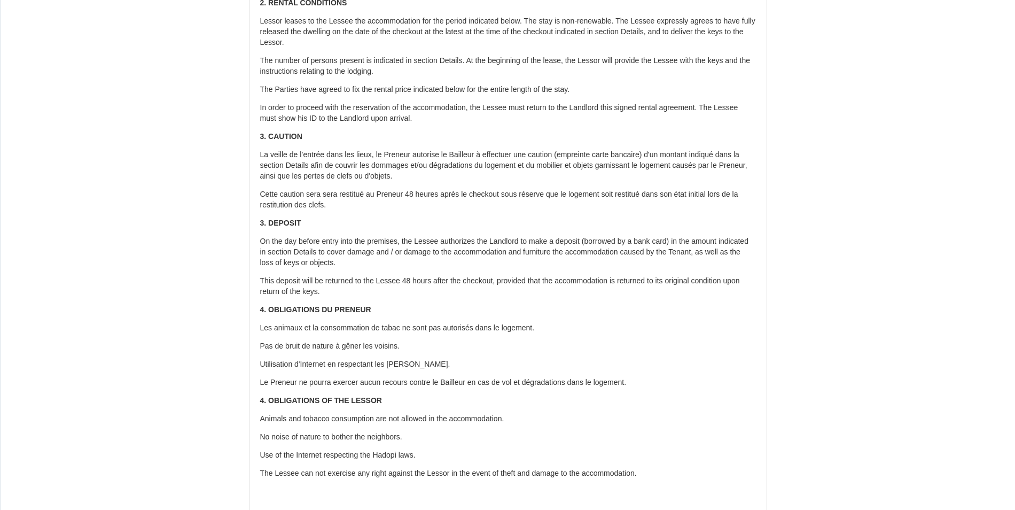
click at [385, 351] on div "Il a été convenu entre les parties que le Bailleur louera au [GEOGRAPHIC_DATA] …" at bounding box center [508, 107] width 517 height 804
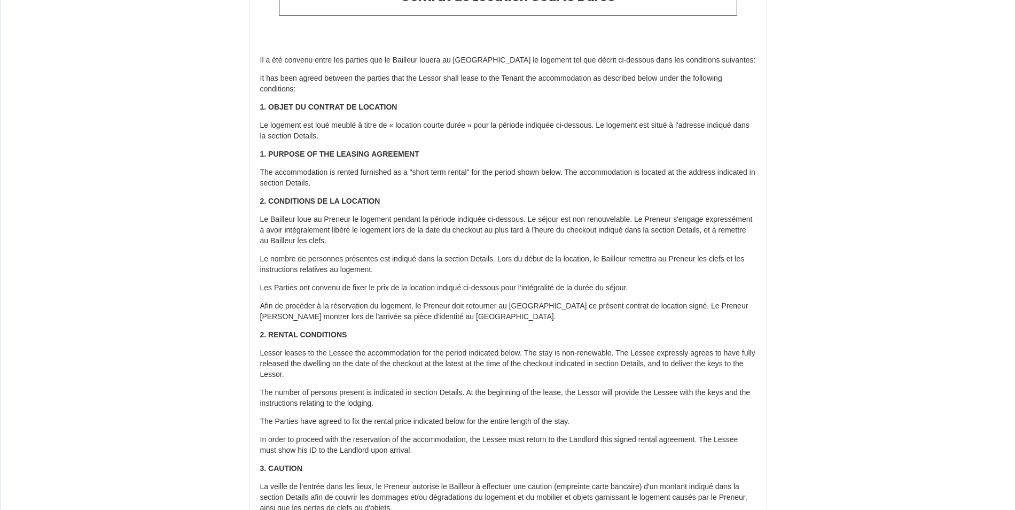
scroll to position [0, 0]
